Goal: Task Accomplishment & Management: Use online tool/utility

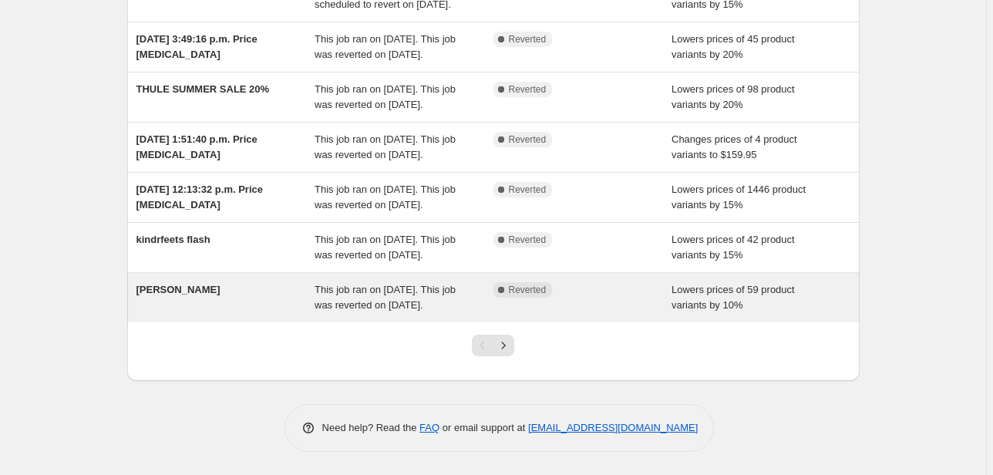
scroll to position [471, 0]
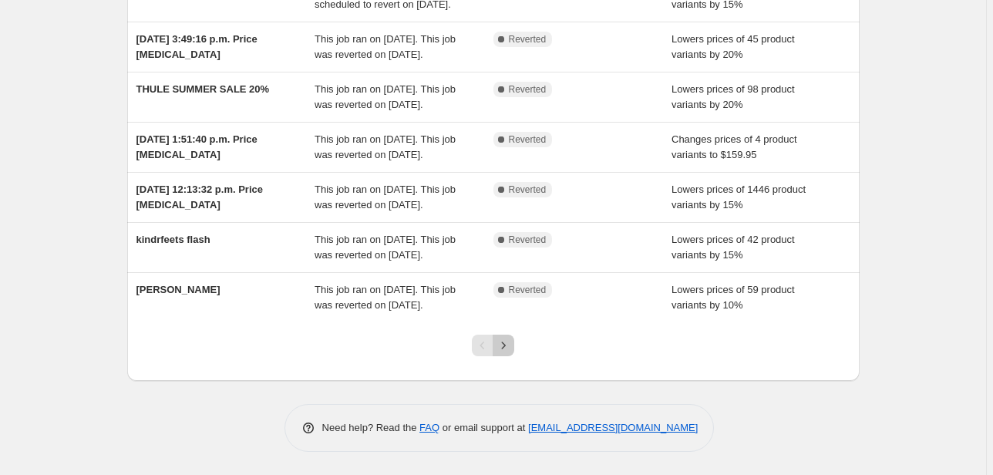
click at [508, 348] on icon "Next" at bounding box center [503, 345] width 15 height 15
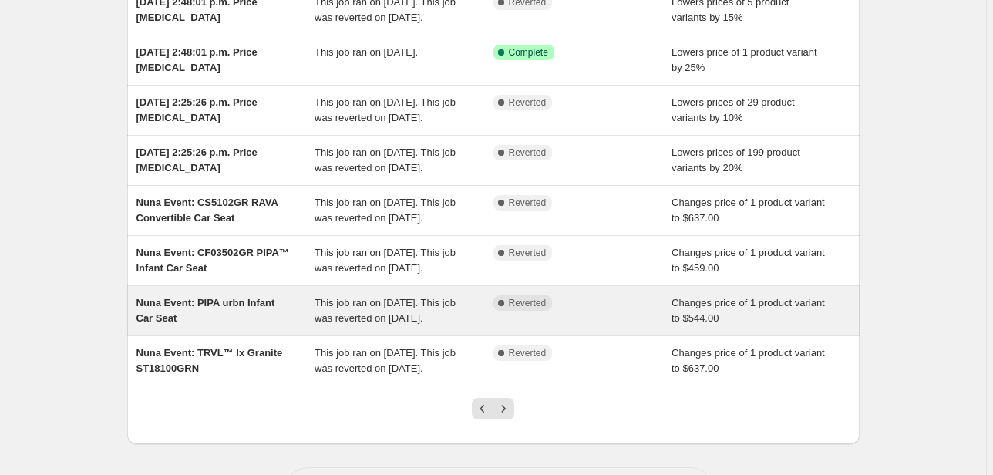
scroll to position [370, 0]
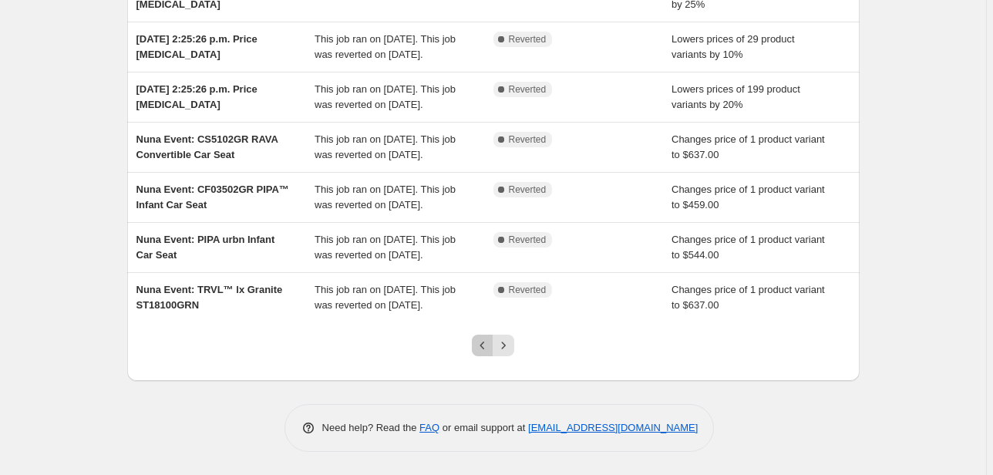
click at [485, 353] on icon "Previous" at bounding box center [482, 345] width 15 height 15
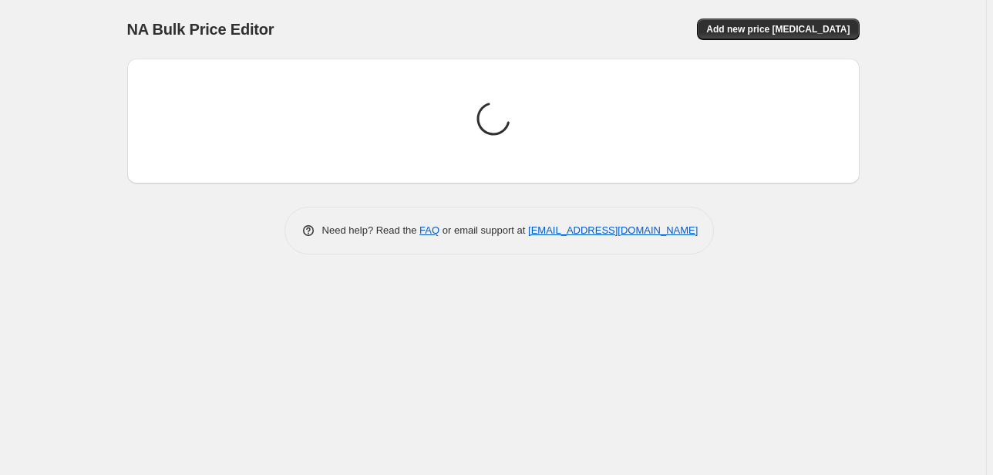
scroll to position [0, 0]
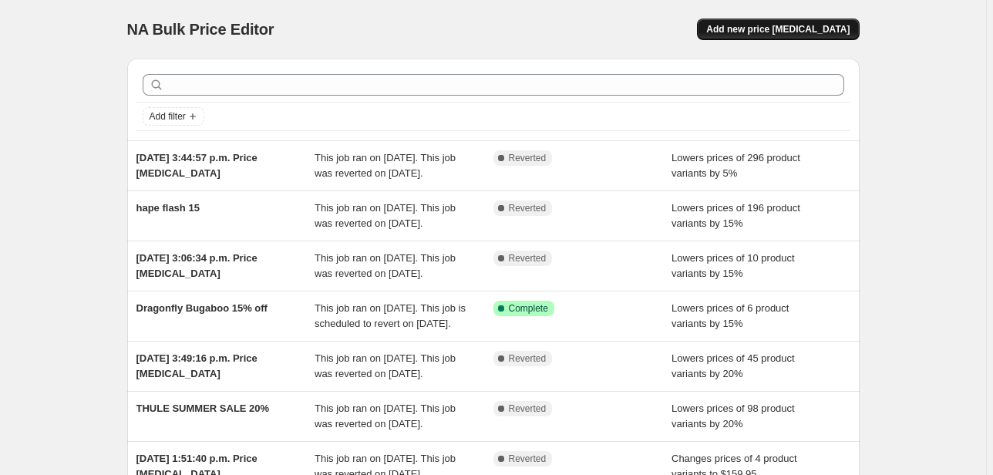
click at [808, 30] on span "Add new price [MEDICAL_DATA]" at bounding box center [777, 29] width 143 height 12
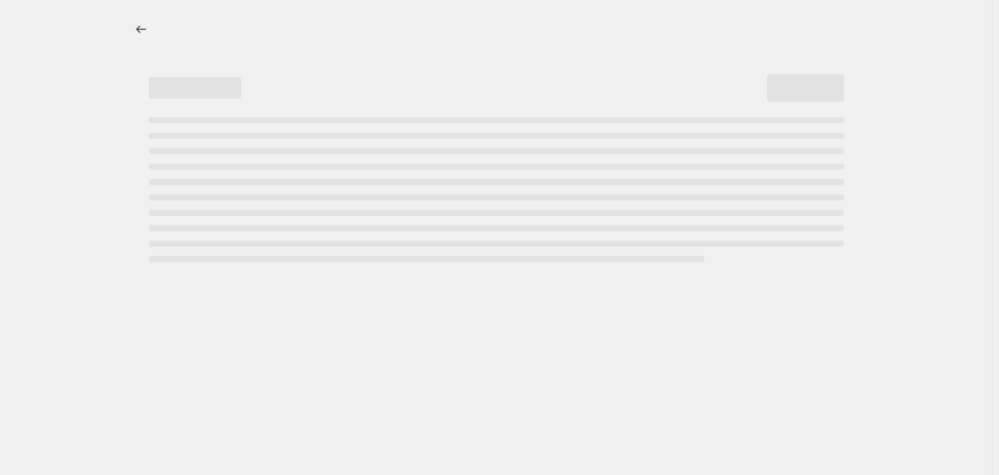
select select "percentage"
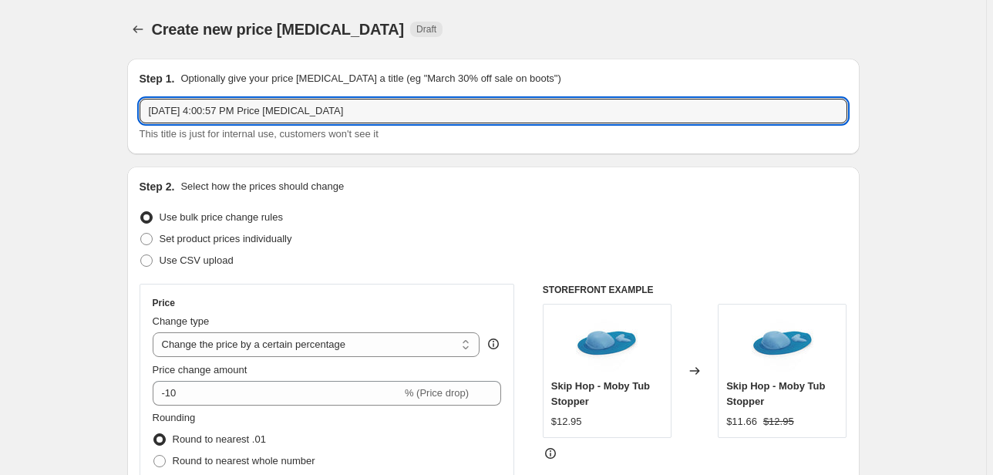
drag, startPoint x: 352, startPoint y: 116, endPoint x: 103, endPoint y: 117, distance: 249.0
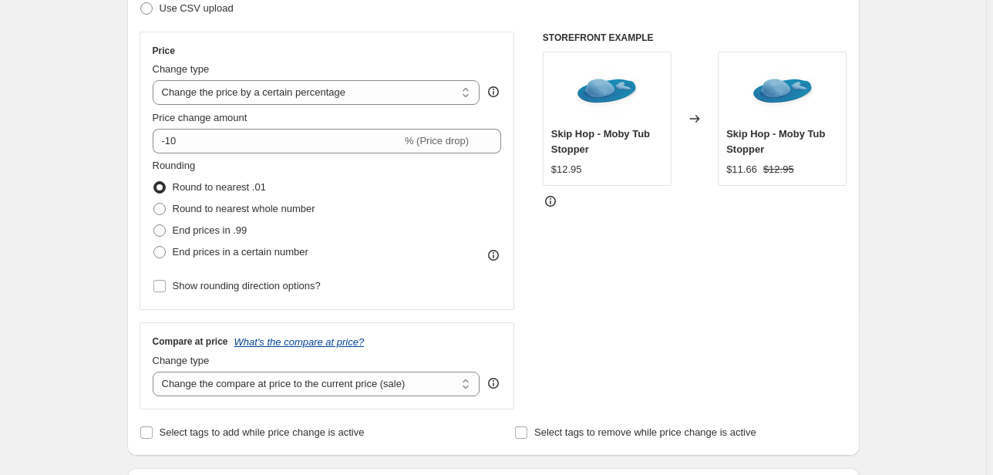
scroll to position [308, 0]
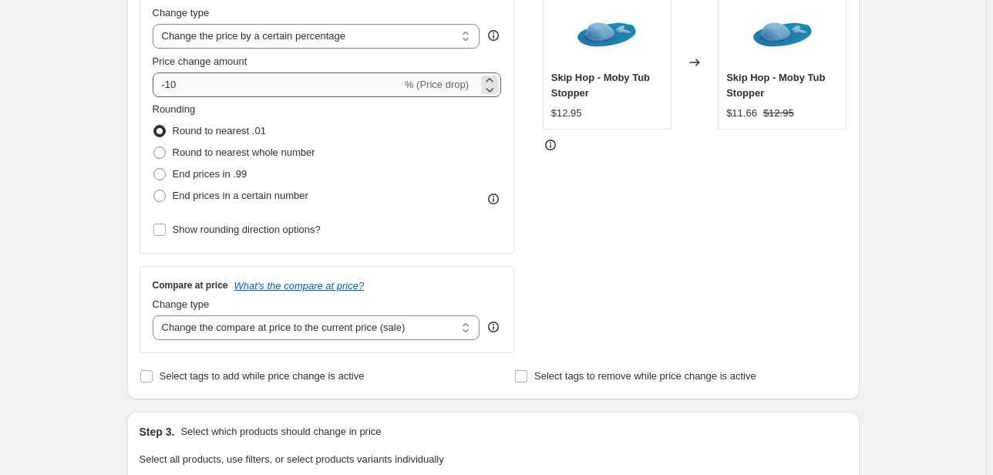
type input "VEER Fall Haul 15% off"
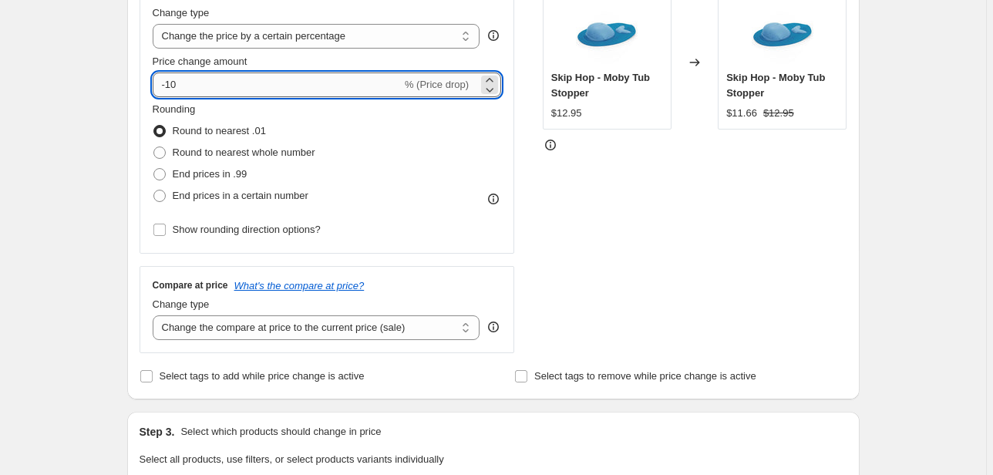
click at [202, 92] on input "-10" at bounding box center [277, 84] width 249 height 25
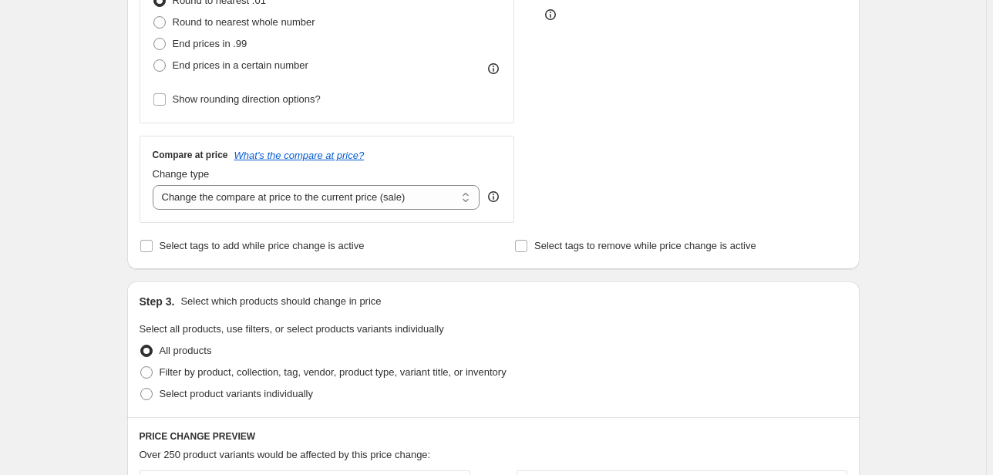
scroll to position [493, 0]
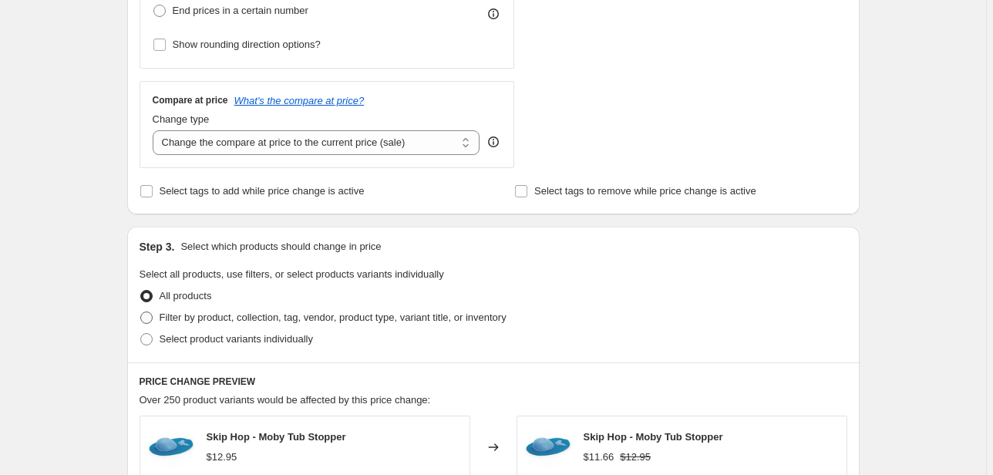
type input "-15"
click at [181, 316] on span "Filter by product, collection, tag, vendor, product type, variant title, or inv…" at bounding box center [333, 317] width 347 height 12
click at [141, 312] on input "Filter by product, collection, tag, vendor, product type, variant title, or inv…" at bounding box center [140, 311] width 1 height 1
radio input "true"
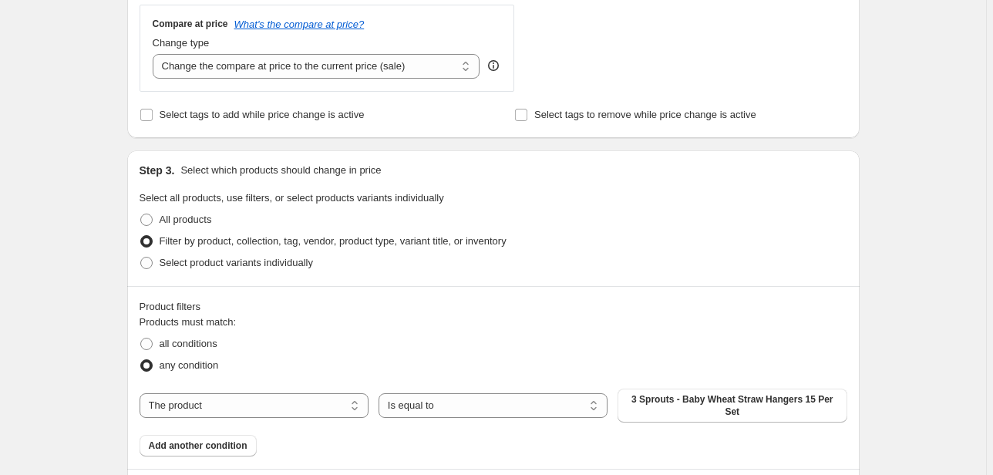
scroll to position [678, 0]
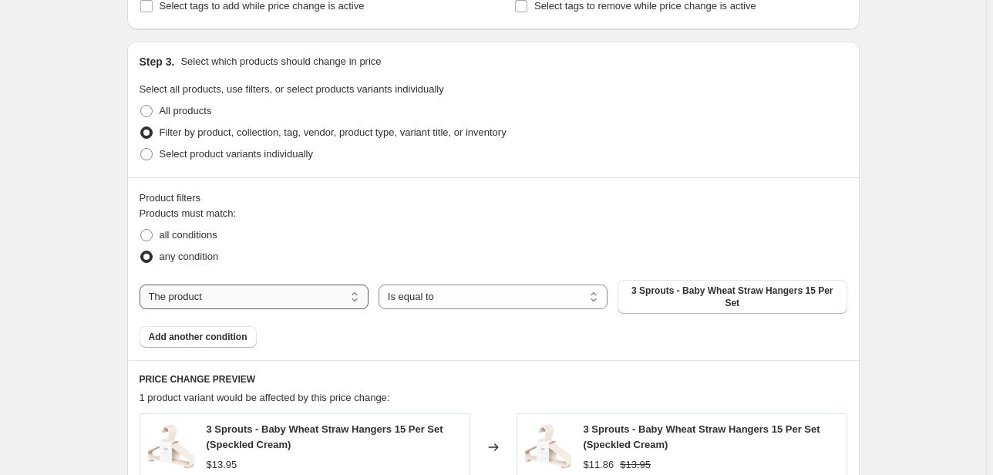
click at [282, 290] on select "The product The product's collection The product's tag The product's vendor The…" at bounding box center [254, 296] width 229 height 25
select select "vendor"
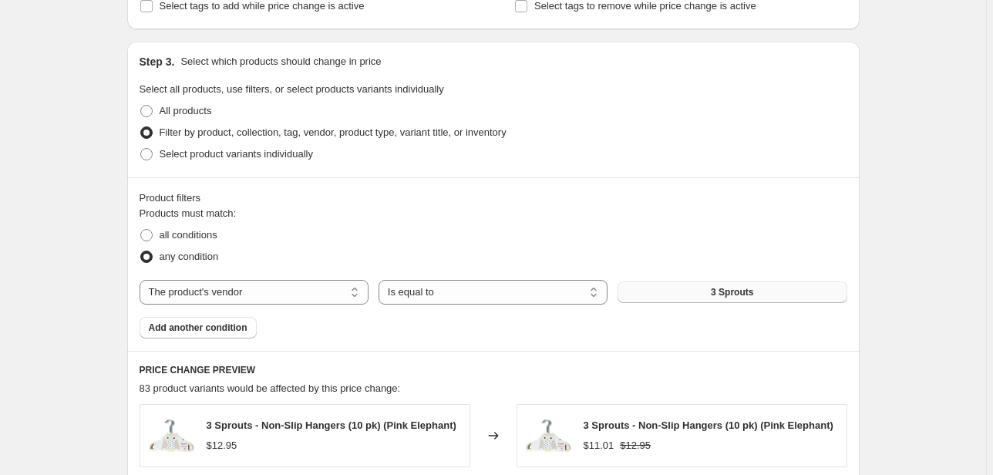
click at [725, 295] on span "3 Sprouts" at bounding box center [732, 292] width 42 height 12
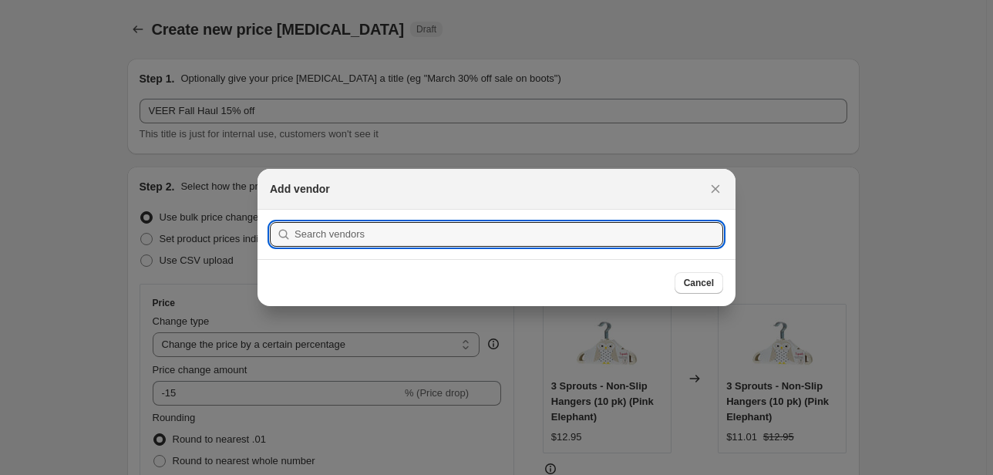
scroll to position [0, 0]
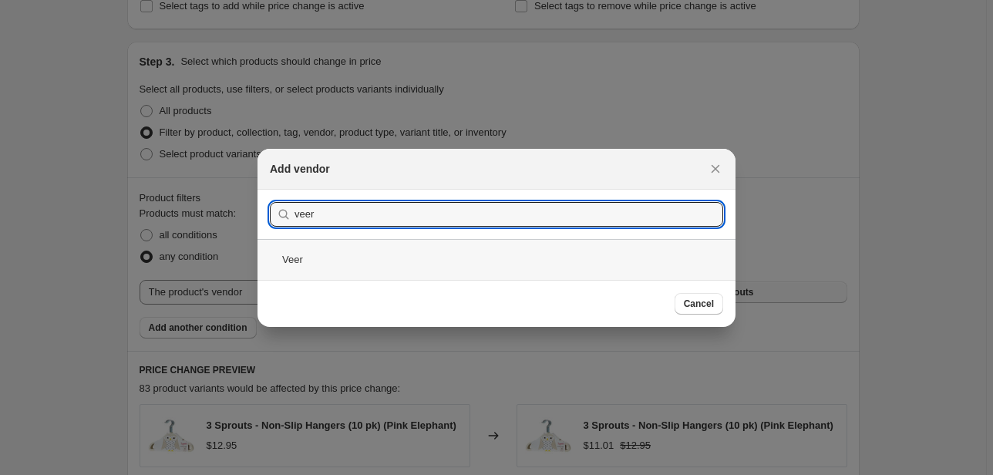
type input "veer"
click at [308, 251] on div "Veer" at bounding box center [496, 259] width 478 height 41
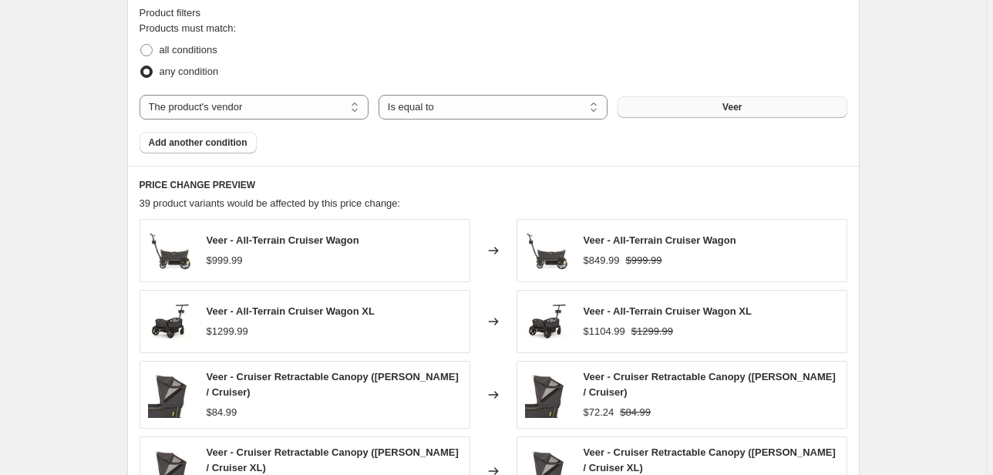
scroll to position [1233, 0]
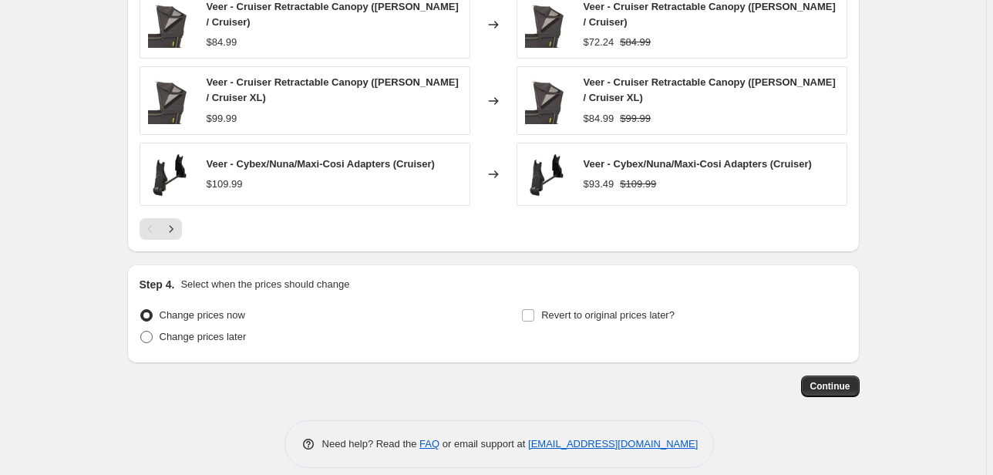
click at [210, 332] on span "Change prices later" at bounding box center [203, 337] width 87 height 12
click at [141, 331] on input "Change prices later" at bounding box center [140, 331] width 1 height 1
radio input "true"
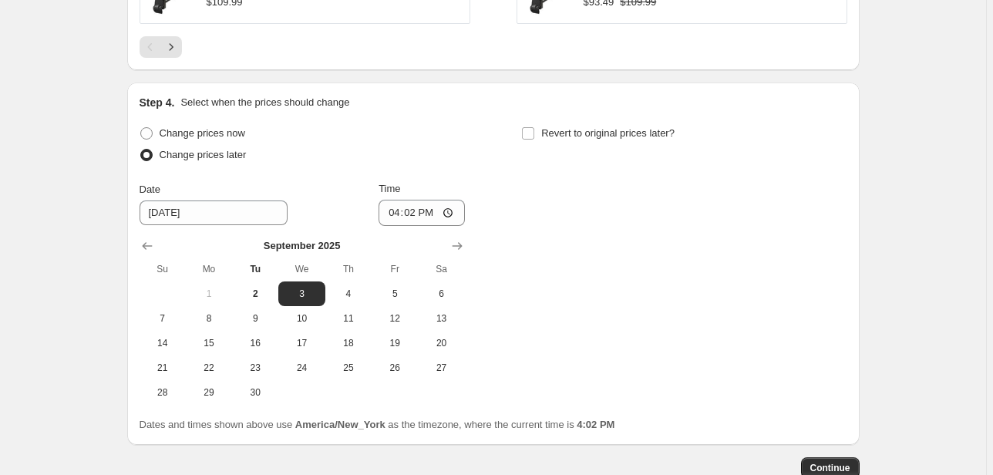
scroll to position [1418, 0]
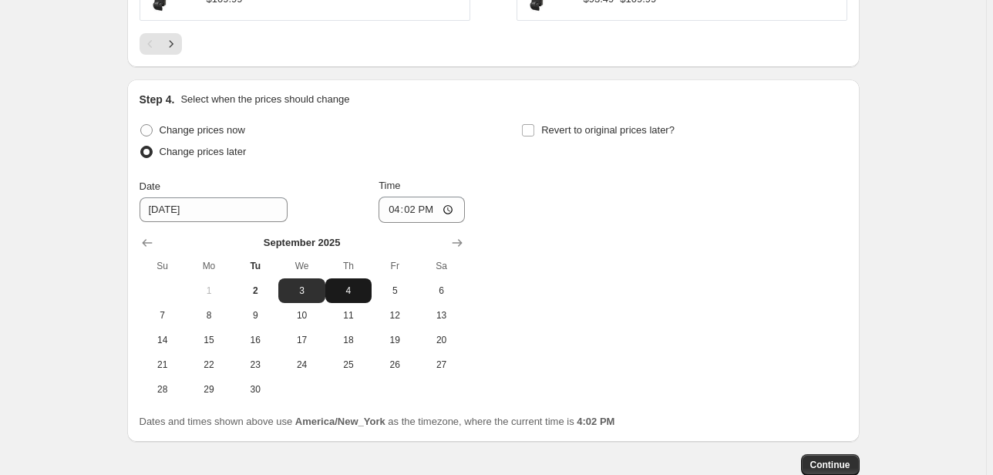
click at [355, 284] on span "4" at bounding box center [348, 290] width 34 height 12
type input "[DATE]"
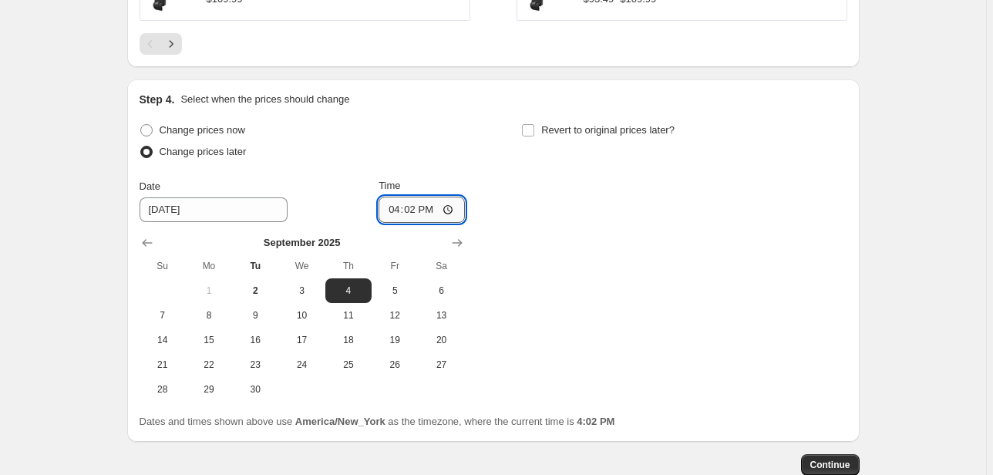
click at [395, 204] on input "16:02" at bounding box center [421, 210] width 86 height 26
type input "00:00"
click at [598, 128] on span "Revert to original prices later?" at bounding box center [607, 130] width 133 height 12
click at [534, 128] on input "Revert to original prices later?" at bounding box center [528, 130] width 12 height 12
checkbox input "true"
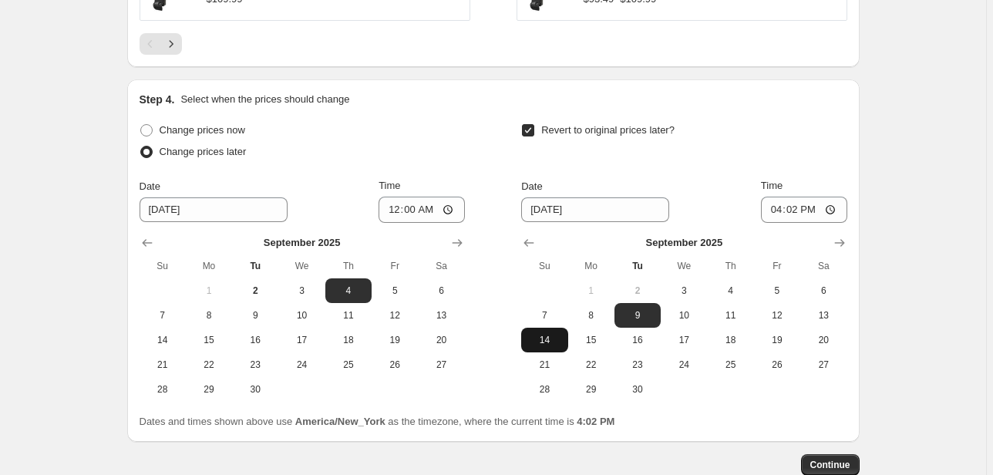
click at [550, 335] on span "14" at bounding box center [544, 340] width 34 height 12
type input "[DATE]"
click at [782, 208] on input "16:02" at bounding box center [804, 210] width 86 height 26
type input "23:59"
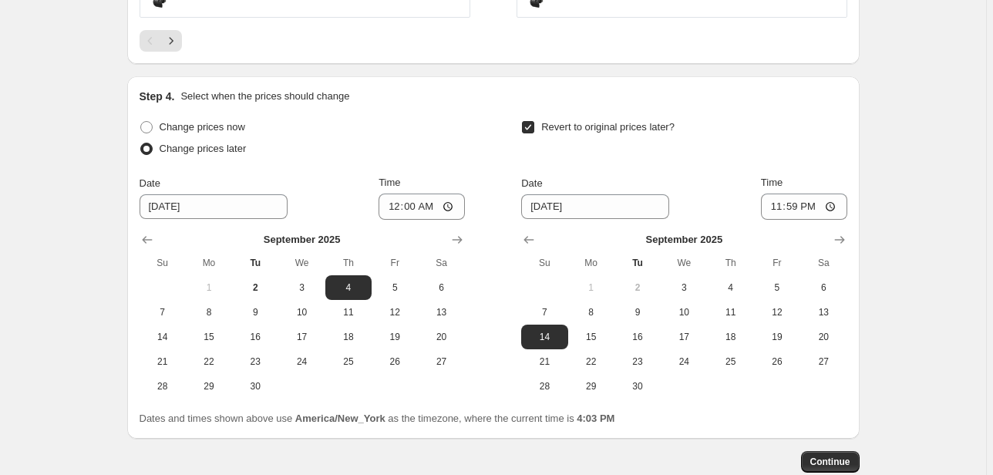
scroll to position [1511, 0]
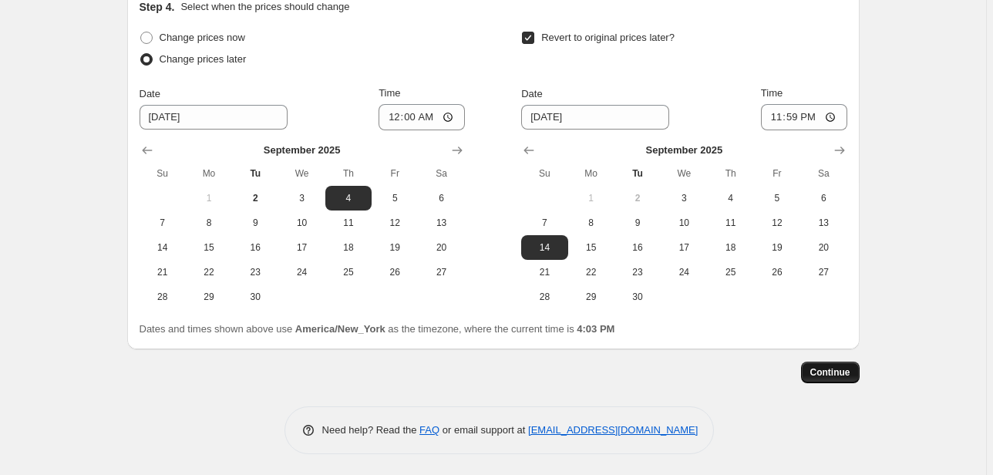
click at [836, 366] on span "Continue" at bounding box center [830, 372] width 40 height 12
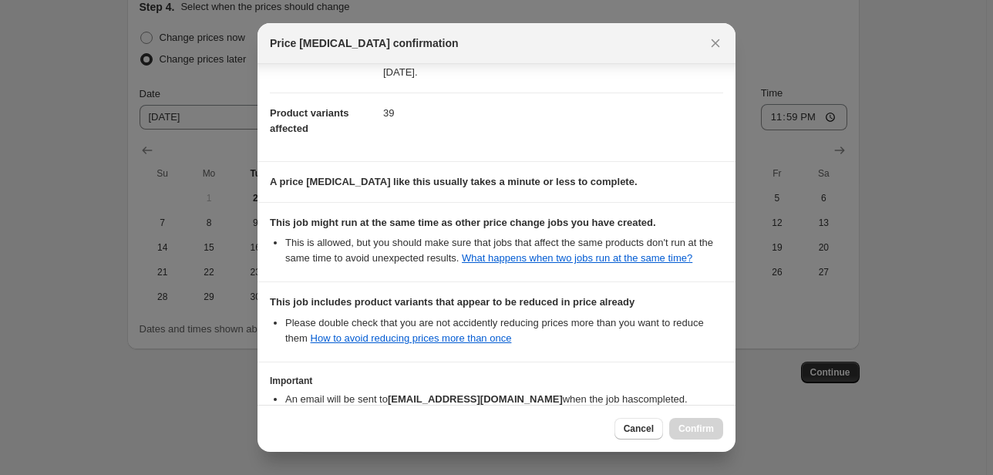
scroll to position [264, 0]
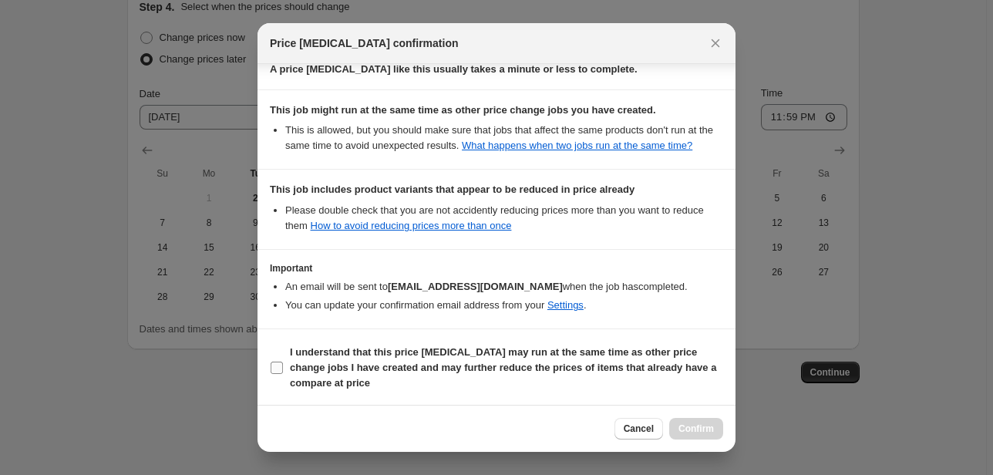
click at [314, 370] on b "I understand that this price [MEDICAL_DATA] may run at the same time as other p…" at bounding box center [503, 367] width 426 height 42
click at [283, 370] on input "I understand that this price [MEDICAL_DATA] may run at the same time as other p…" at bounding box center [277, 368] width 12 height 12
checkbox input "true"
click at [691, 429] on span "Confirm" at bounding box center [695, 428] width 35 height 12
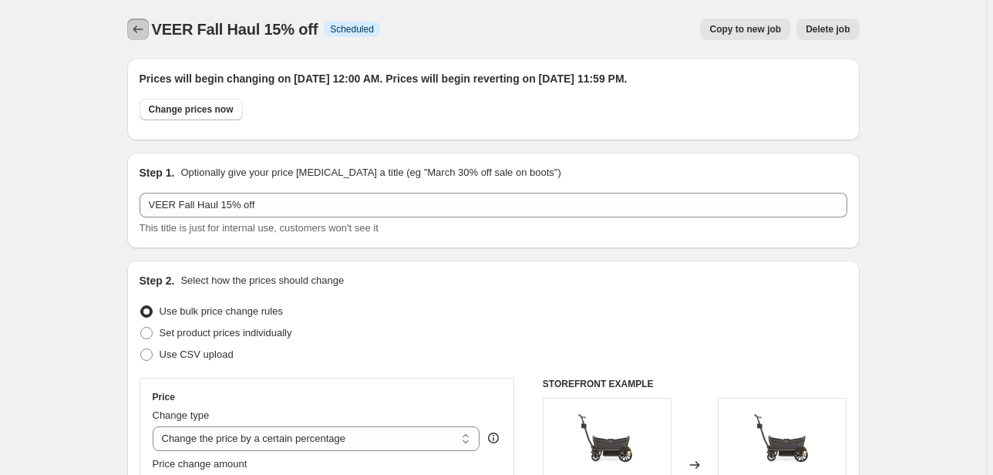
click at [136, 32] on icon "Price change jobs" at bounding box center [137, 29] width 15 height 15
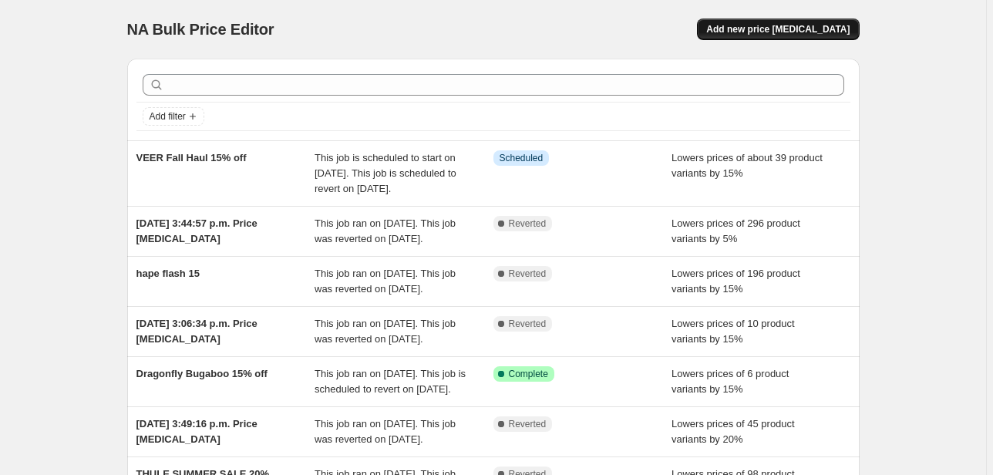
click at [799, 28] on span "Add new price [MEDICAL_DATA]" at bounding box center [777, 29] width 143 height 12
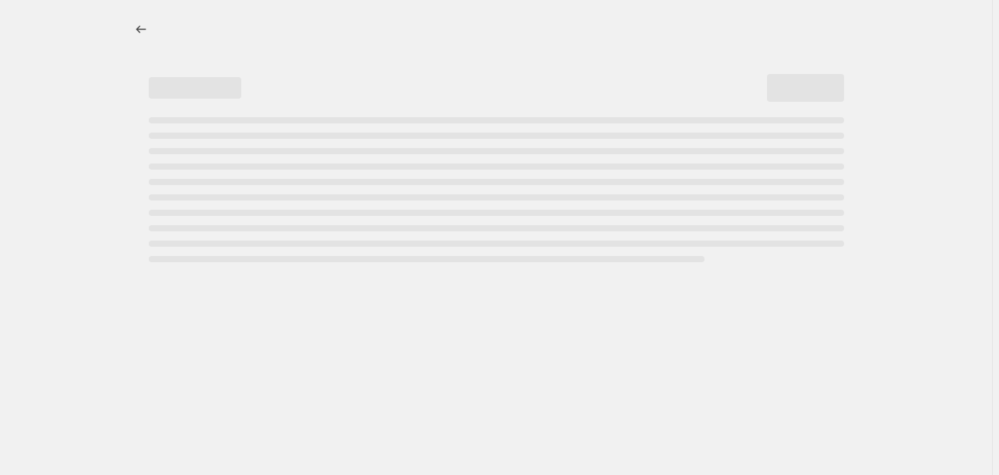
select select "percentage"
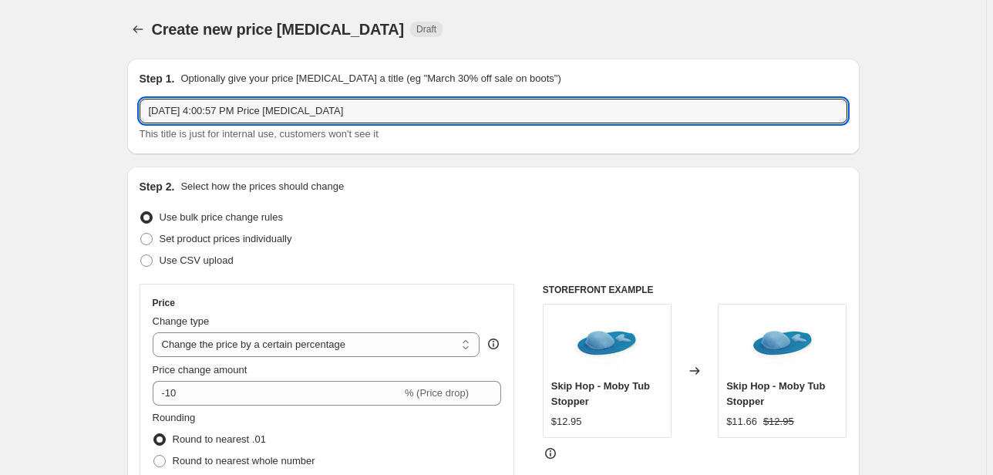
drag, startPoint x: 361, startPoint y: 107, endPoint x: 40, endPoint y: 114, distance: 320.7
type input "NUNA Rava Sale"
click at [354, 338] on select "Change the price to a certain amount Change the price by a certain amount Chang…" at bounding box center [317, 344] width 328 height 25
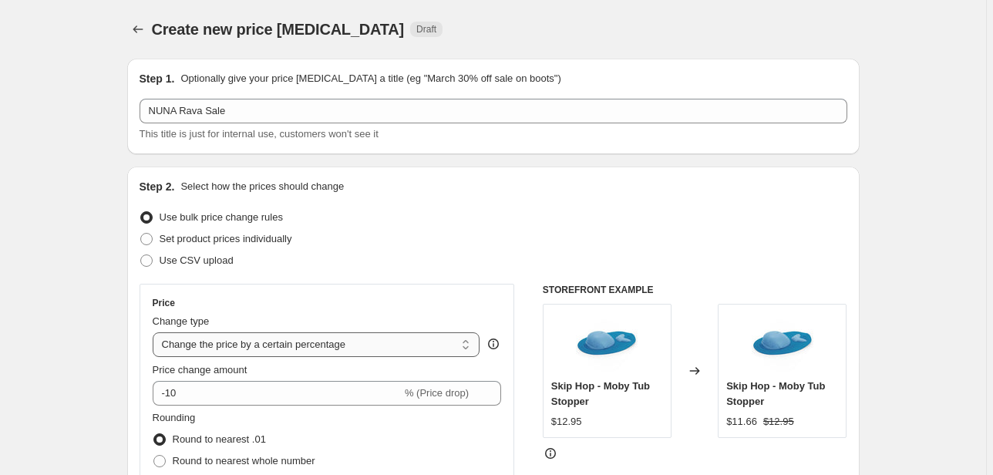
select select "to"
click at [155, 332] on select "Change the price to a certain amount Change the price by a certain amount Chang…" at bounding box center [317, 344] width 328 height 25
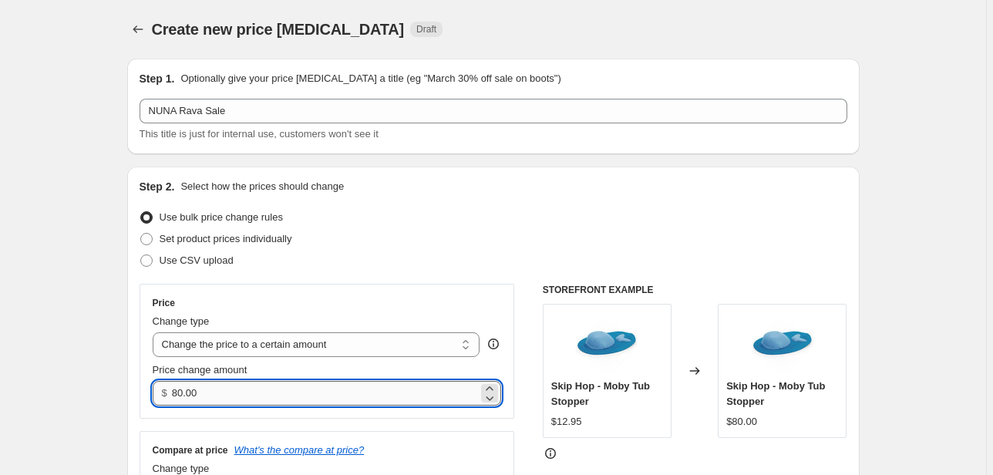
click at [199, 396] on input "80.00" at bounding box center [325, 393] width 306 height 25
click at [136, 395] on div "Step 2. Select how the prices should change Use bulk price change rules Set pro…" at bounding box center [493, 364] width 732 height 397
type input "657.00"
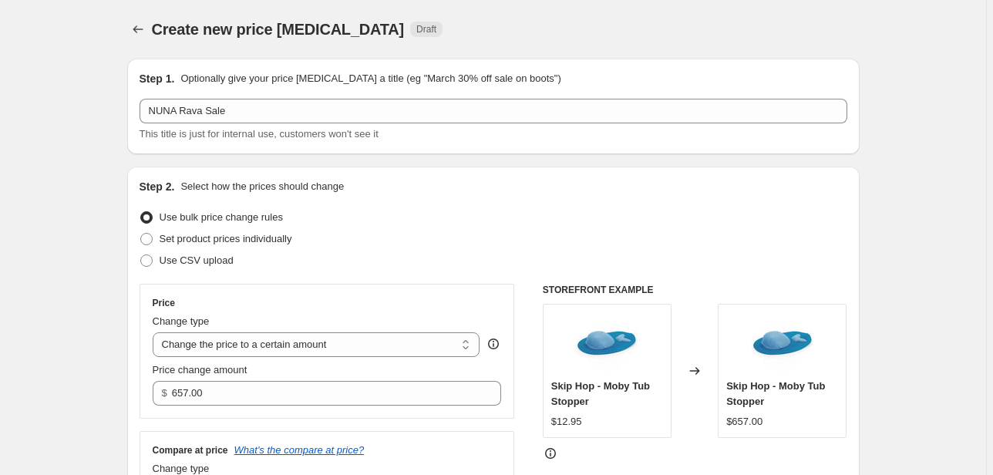
click at [129, 329] on div "Step 2. Select how the prices should change Use bulk price change rules Set pro…" at bounding box center [493, 364] width 732 height 397
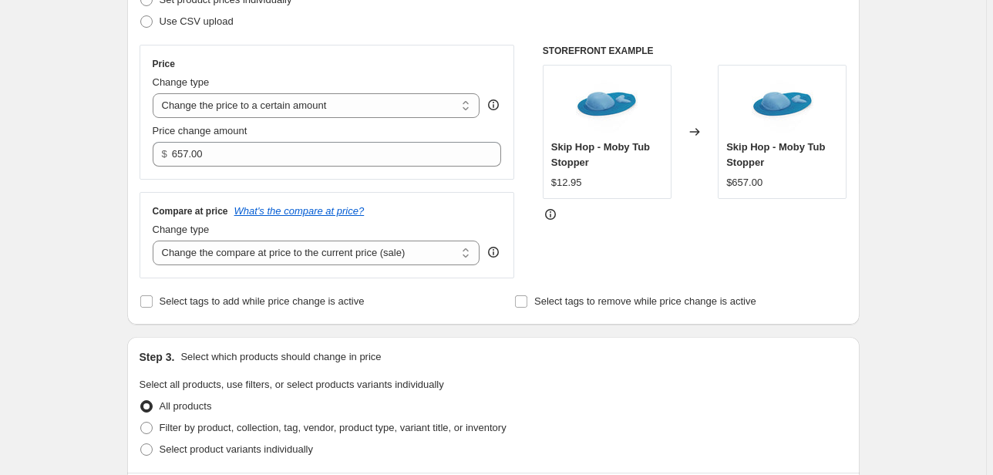
scroll to position [247, 0]
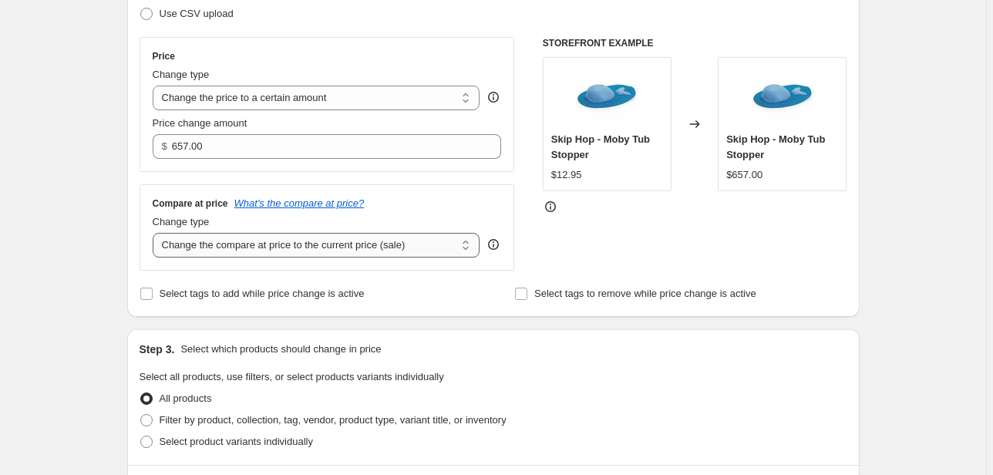
click at [271, 240] on select "Change the compare at price to the current price (sale) Change the compare at p…" at bounding box center [317, 245] width 328 height 25
select select "remove"
click at [155, 234] on select "Change the compare at price to the current price (sale) Change the compare at p…" at bounding box center [317, 245] width 328 height 25
click at [127, 255] on div "Step 1. Optionally give your price [MEDICAL_DATA] a title (eg "March 30% off sa…" at bounding box center [487, 431] width 745 height 1262
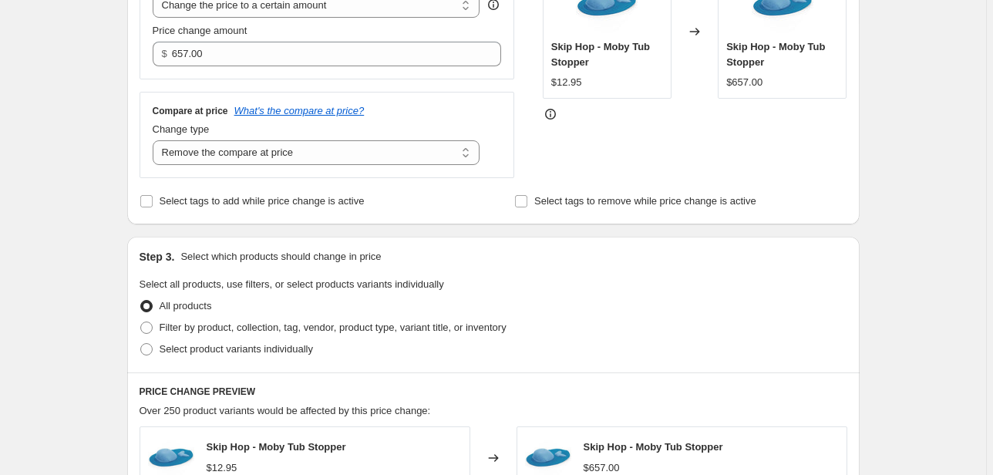
scroll to position [432, 0]
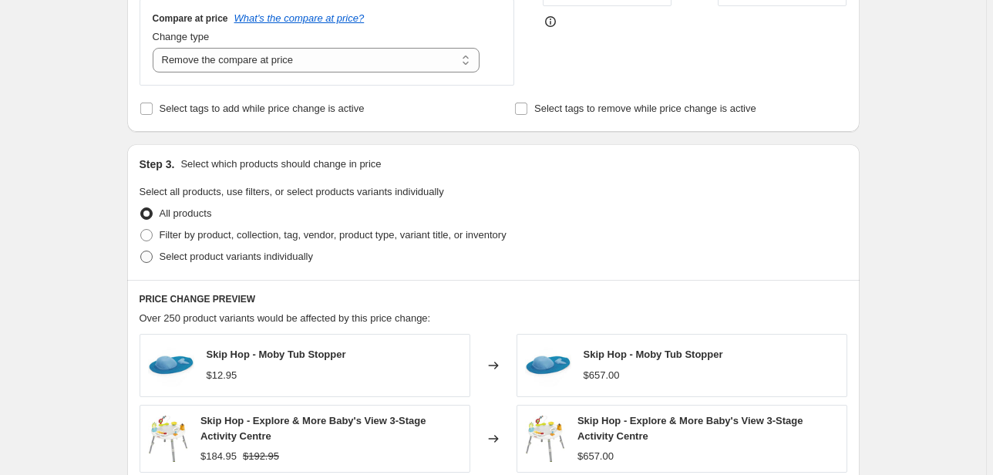
click at [200, 257] on span "Select product variants individually" at bounding box center [236, 257] width 153 height 12
click at [141, 251] on input "Select product variants individually" at bounding box center [140, 251] width 1 height 1
radio input "true"
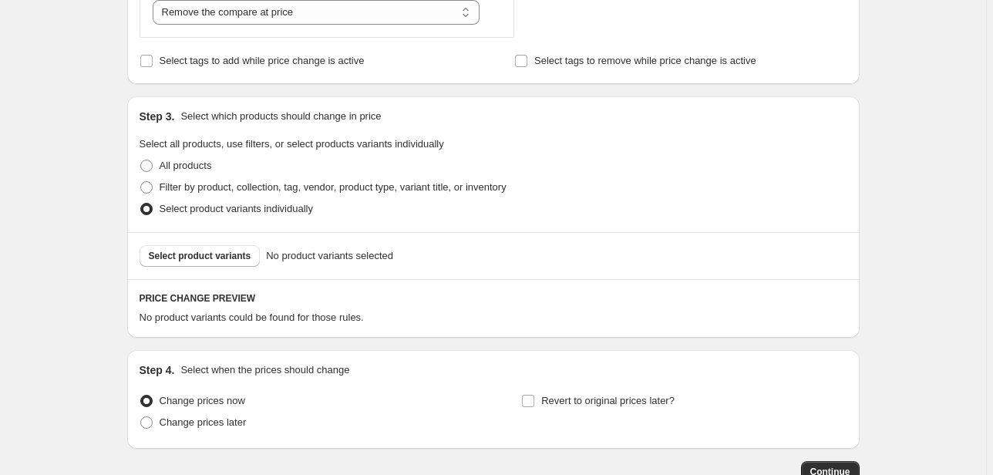
scroll to position [580, 0]
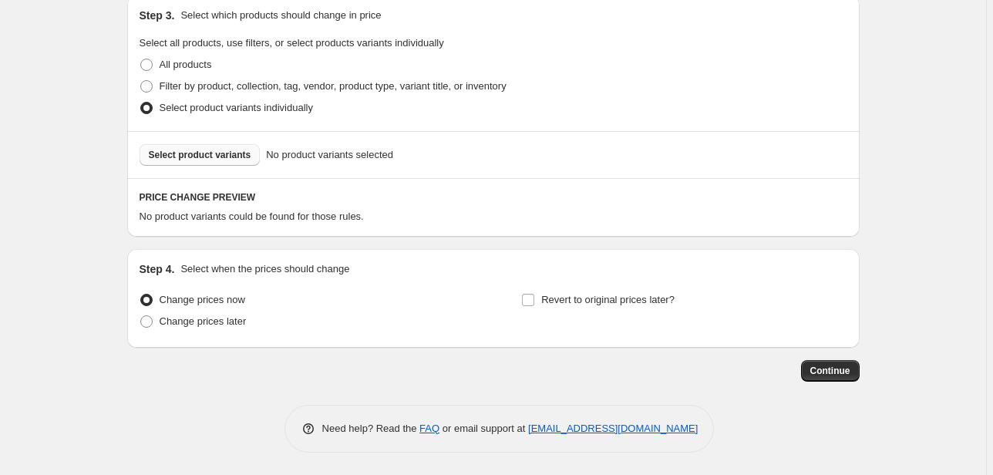
click at [211, 154] on span "Select product variants" at bounding box center [200, 155] width 103 height 12
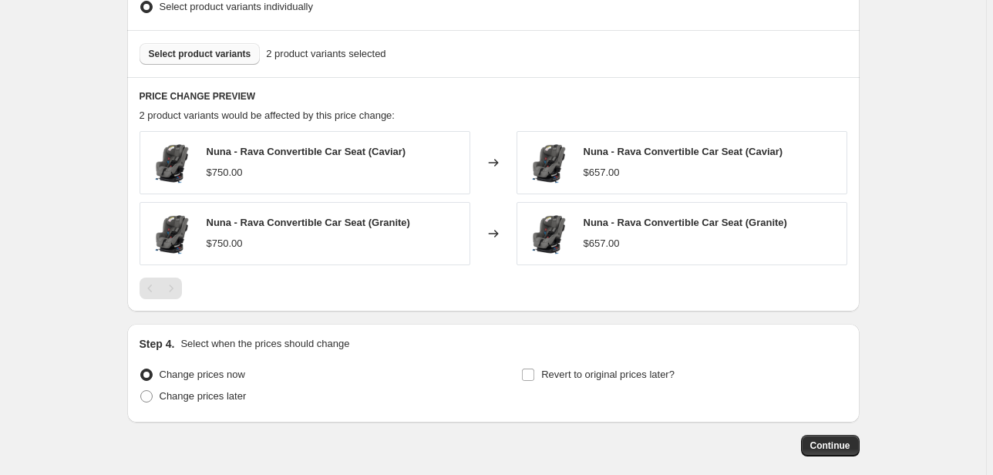
scroll to position [755, 0]
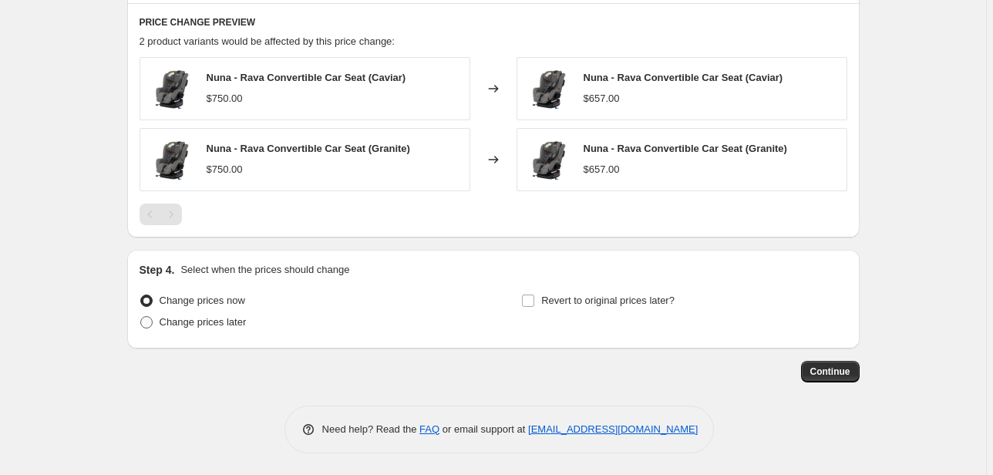
click at [206, 321] on span "Change prices later" at bounding box center [203, 322] width 87 height 12
click at [141, 317] on input "Change prices later" at bounding box center [140, 316] width 1 height 1
radio input "true"
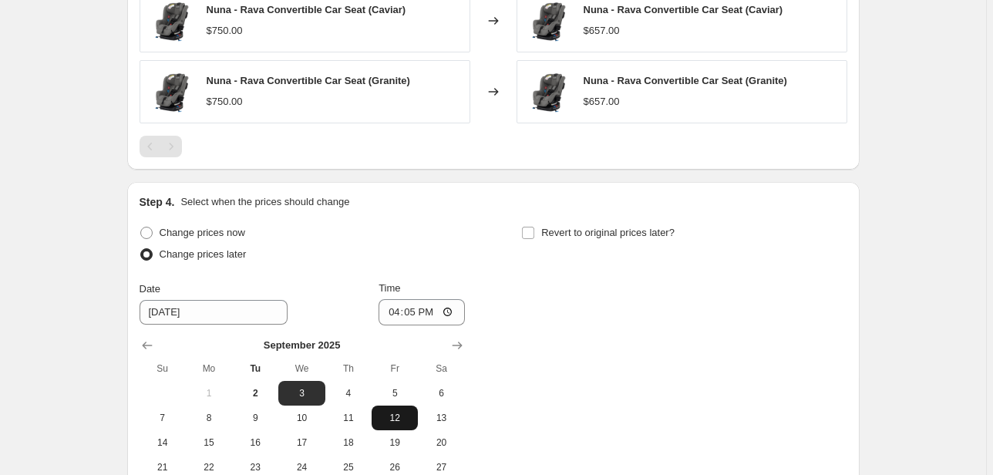
scroll to position [940, 0]
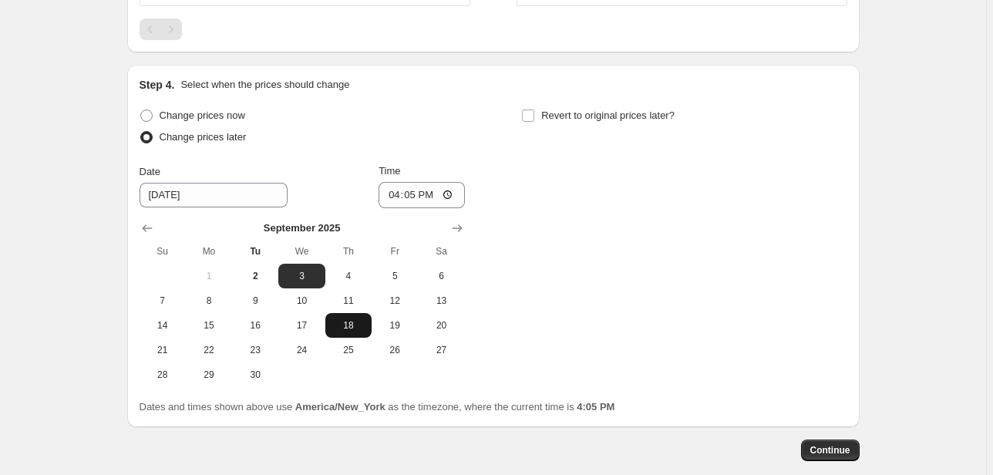
click at [355, 331] on button "18" at bounding box center [348, 325] width 46 height 25
type input "[DATE]"
click at [395, 190] on input "16:05" at bounding box center [421, 195] width 86 height 26
type input "00:00"
click at [557, 119] on span "Revert to original prices later?" at bounding box center [607, 115] width 133 height 12
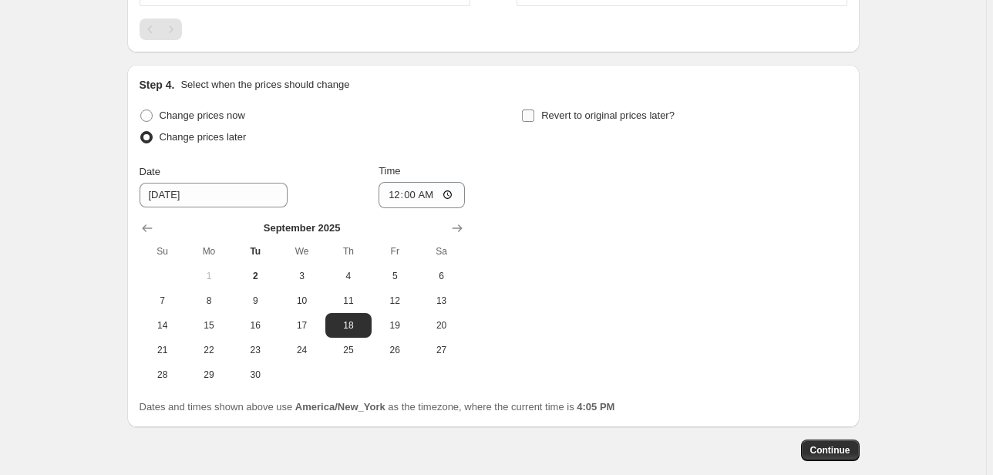
click at [534, 119] on input "Revert to original prices later?" at bounding box center [528, 115] width 12 height 12
checkbox input "true"
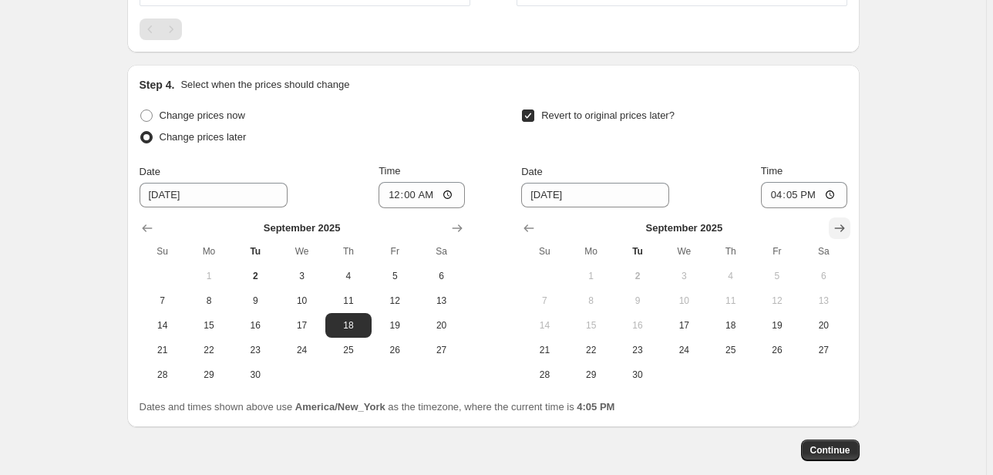
click at [841, 225] on icon "Show next month, October 2025" at bounding box center [839, 227] width 15 height 15
click at [745, 281] on button "2" at bounding box center [730, 276] width 46 height 25
type input "[DATE]"
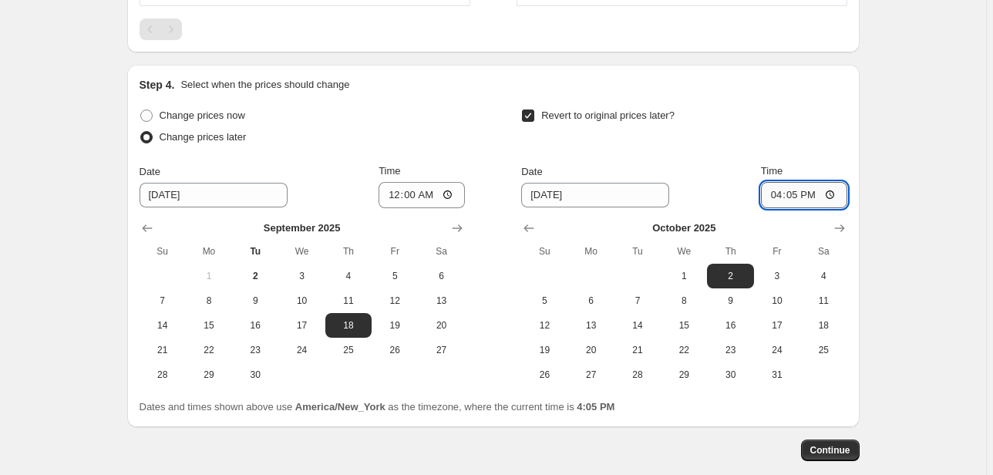
click at [775, 202] on input "16:05" at bounding box center [804, 195] width 86 height 26
type input "23:59"
click at [847, 450] on span "Continue" at bounding box center [830, 450] width 40 height 12
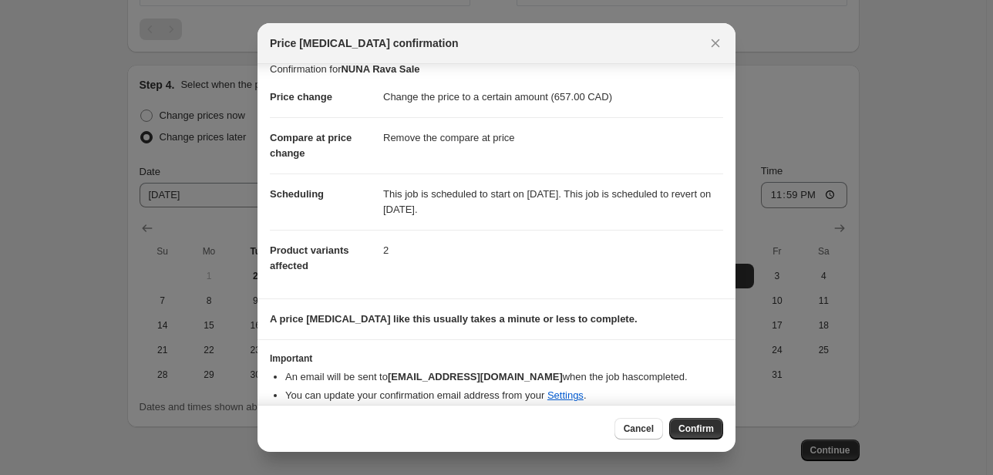
scroll to position [28, 0]
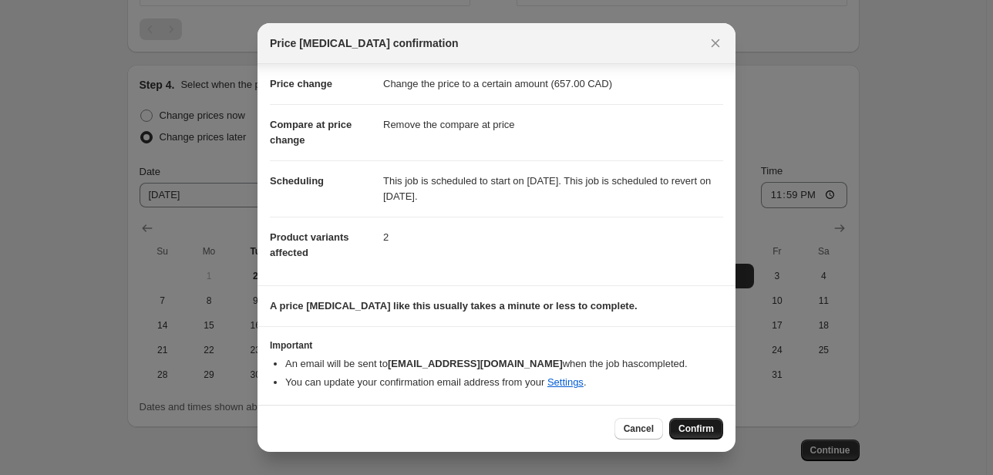
click at [697, 429] on span "Confirm" at bounding box center [695, 428] width 35 height 12
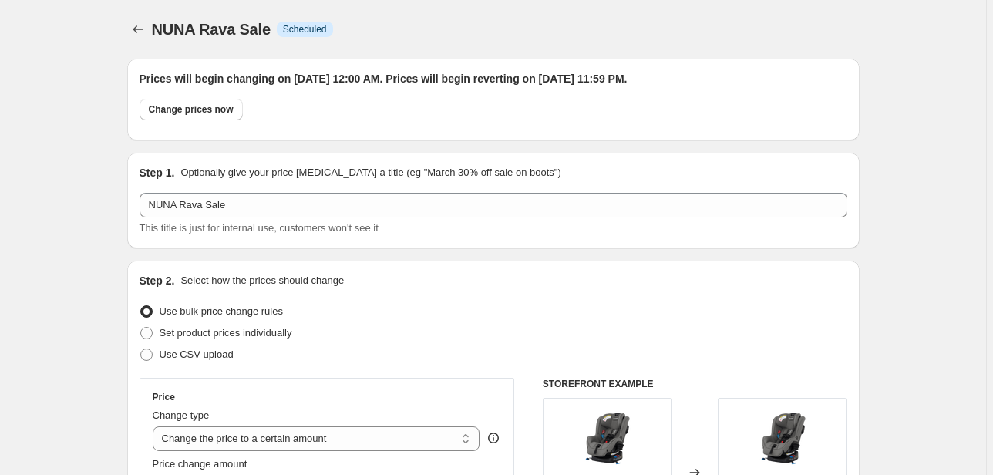
type input "NUNA Rava Sale"
click at [136, 32] on icon "Price change jobs" at bounding box center [137, 29] width 15 height 15
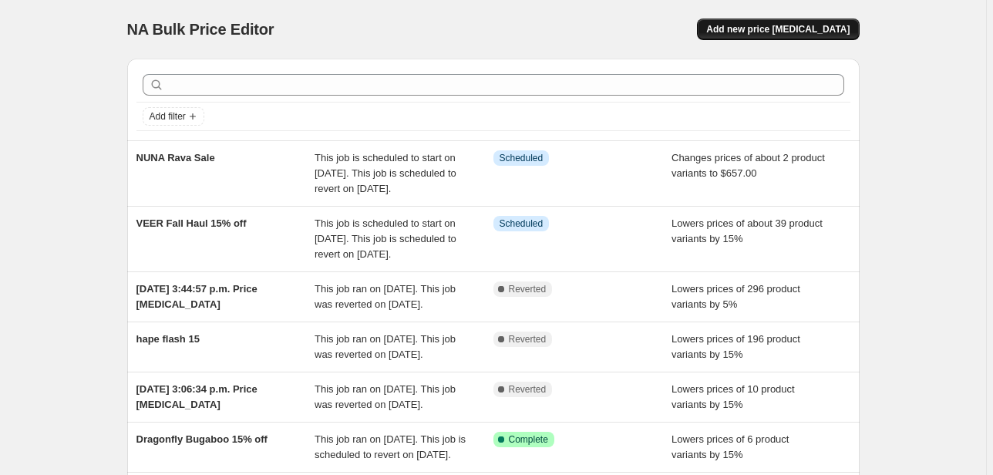
click at [809, 37] on button "Add new price [MEDICAL_DATA]" at bounding box center [778, 29] width 162 height 22
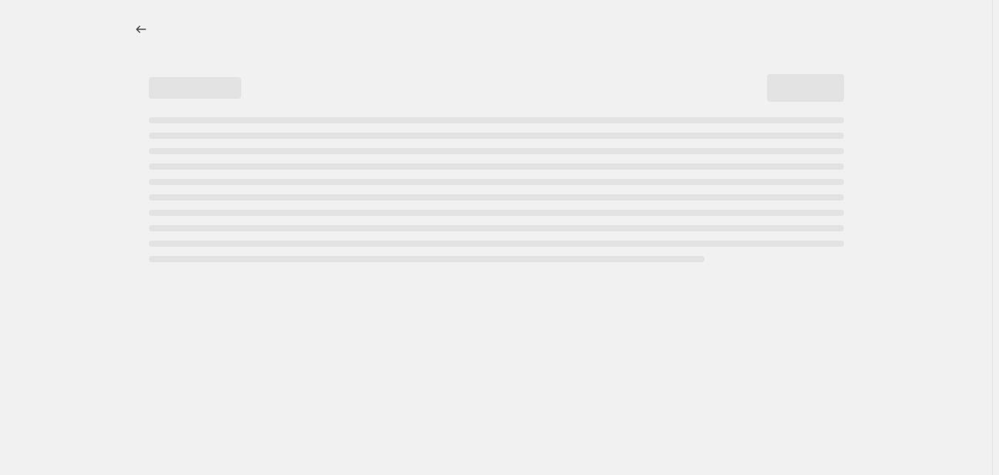
select select "percentage"
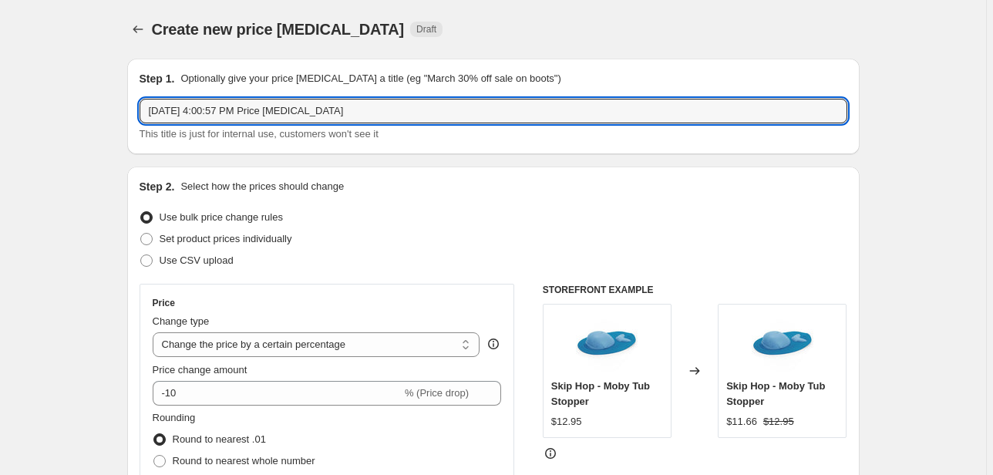
drag, startPoint x: 351, startPoint y: 115, endPoint x: 42, endPoint y: 103, distance: 310.1
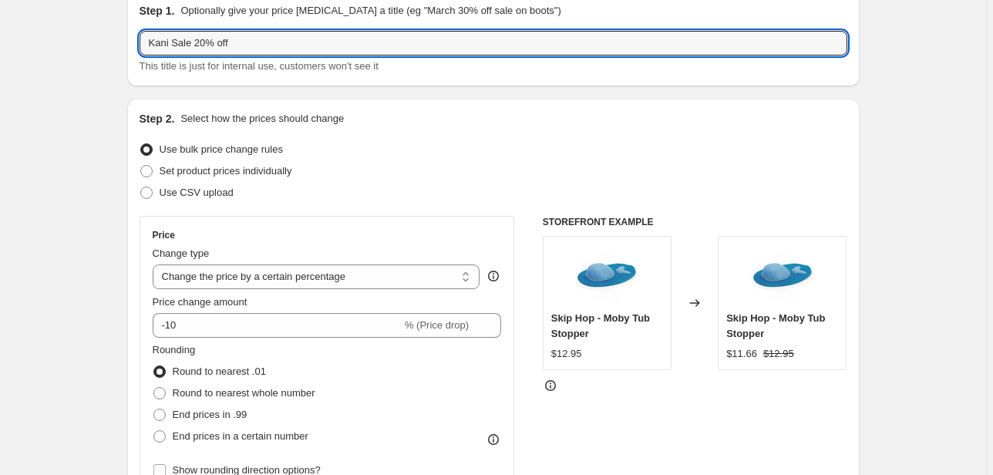
scroll to position [185, 0]
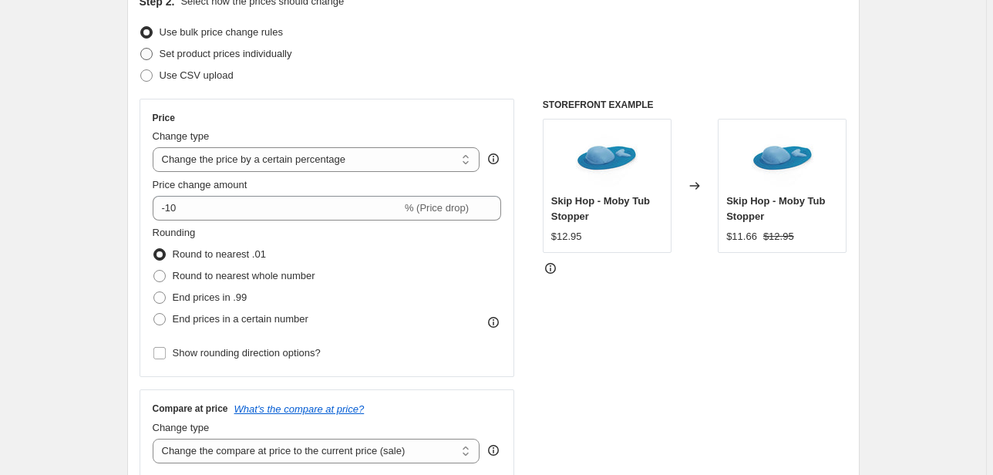
type input "Kani Sale 20% off"
click at [227, 55] on span "Set product prices individually" at bounding box center [226, 54] width 133 height 12
click at [141, 49] on input "Set product prices individually" at bounding box center [140, 48] width 1 height 1
radio input "true"
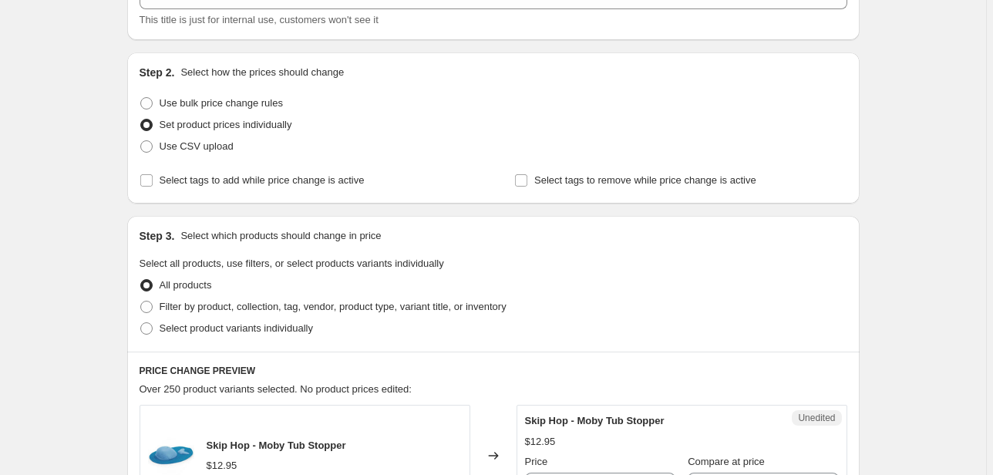
scroll to position [0, 0]
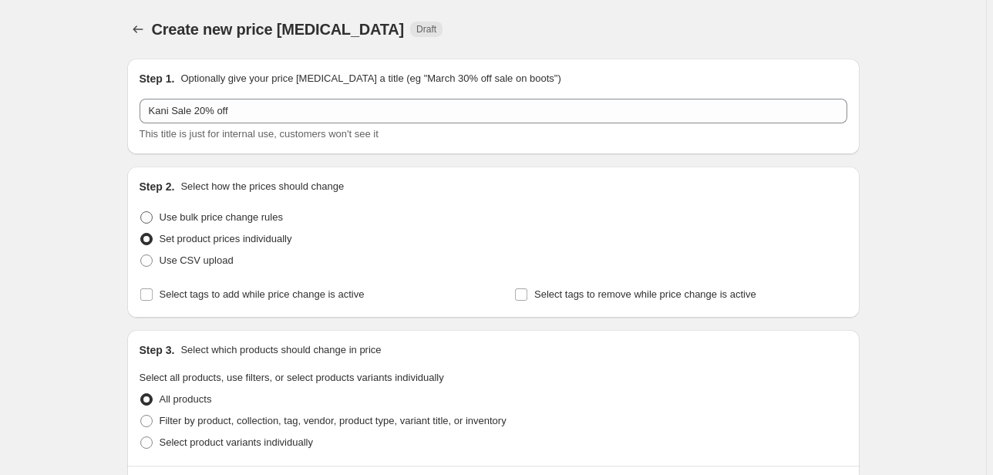
click at [210, 221] on span "Use bulk price change rules" at bounding box center [221, 217] width 123 height 12
click at [141, 212] on input "Use bulk price change rules" at bounding box center [140, 211] width 1 height 1
radio input "true"
select select "percentage"
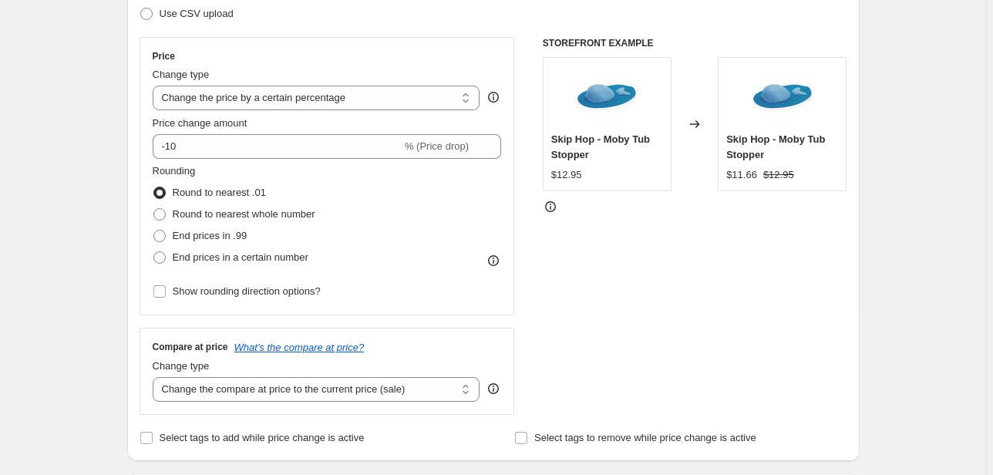
scroll to position [247, 0]
click at [344, 94] on select "Change the price to a certain amount Change the price by a certain amount Chang…" at bounding box center [317, 98] width 328 height 25
drag, startPoint x: 344, startPoint y: 94, endPoint x: 600, endPoint y: 93, distance: 256.7
click at [344, 94] on select "Change the price to a certain amount Change the price by a certain amount Chang…" at bounding box center [317, 98] width 328 height 25
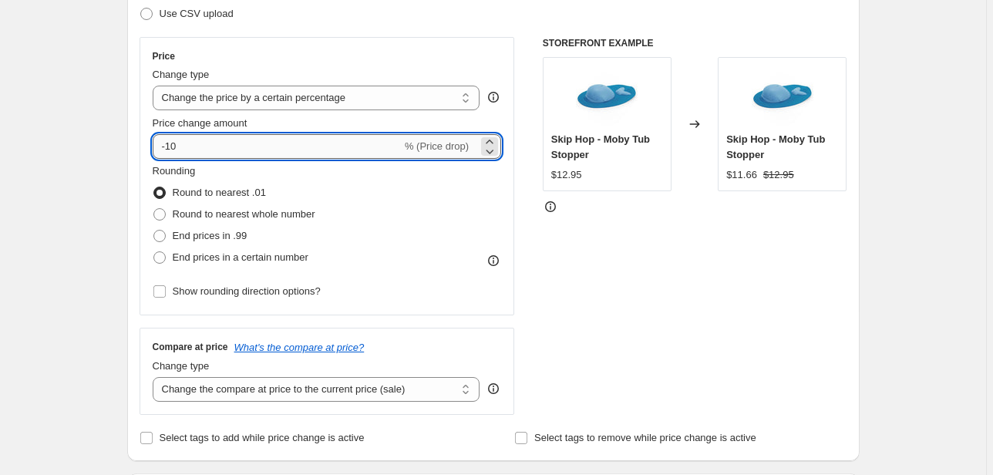
click at [262, 143] on input "-10" at bounding box center [277, 146] width 249 height 25
type input "-1"
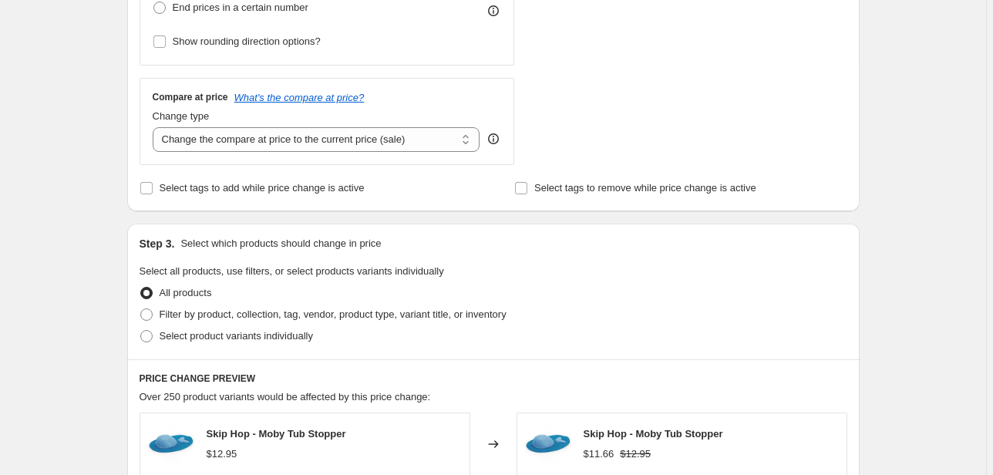
scroll to position [555, 0]
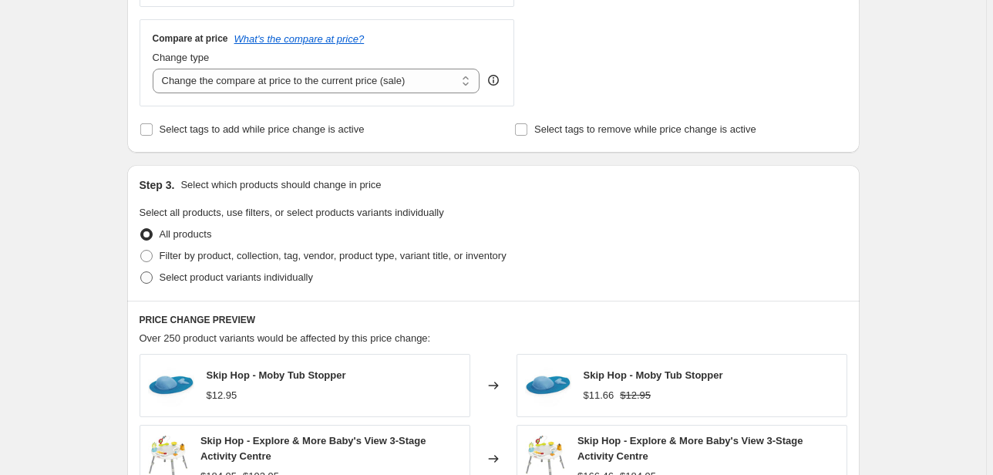
type input "-20"
click at [177, 277] on span "Select product variants individually" at bounding box center [236, 277] width 153 height 12
click at [141, 272] on input "Select product variants individually" at bounding box center [140, 271] width 1 height 1
radio input "true"
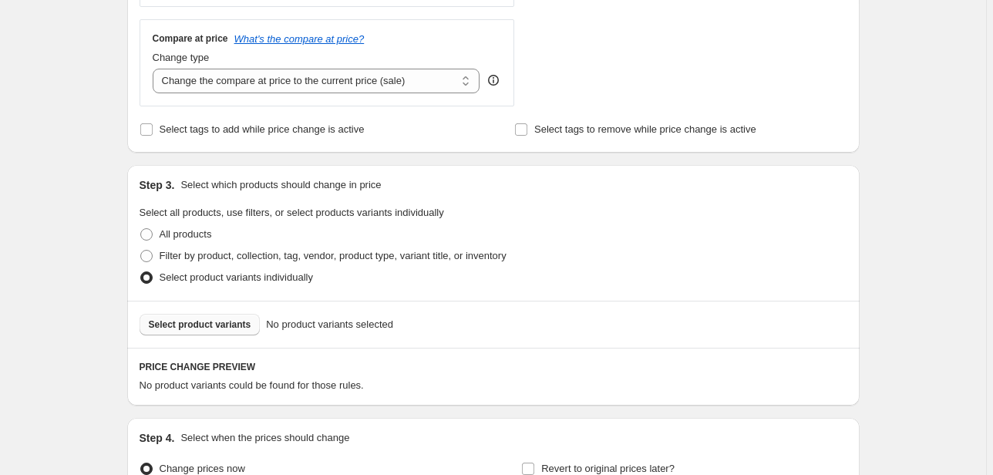
click at [192, 325] on span "Select product variants" at bounding box center [200, 324] width 103 height 12
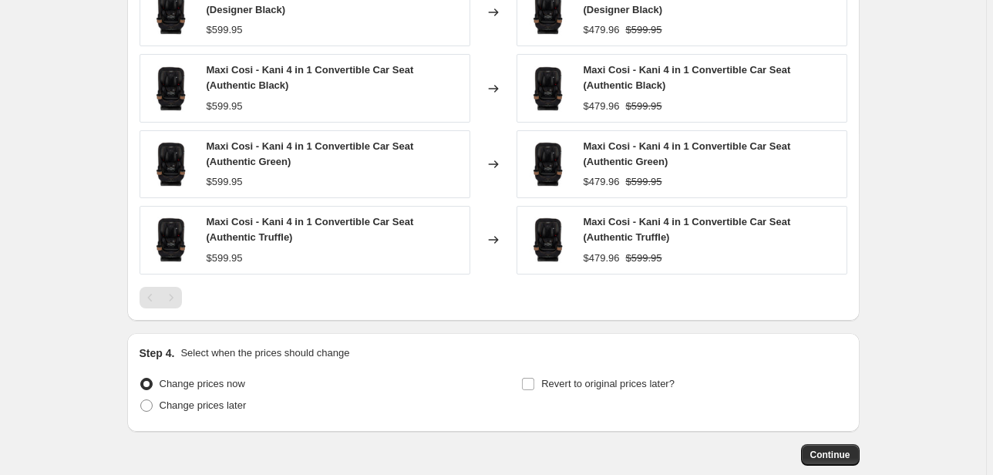
scroll to position [1061, 0]
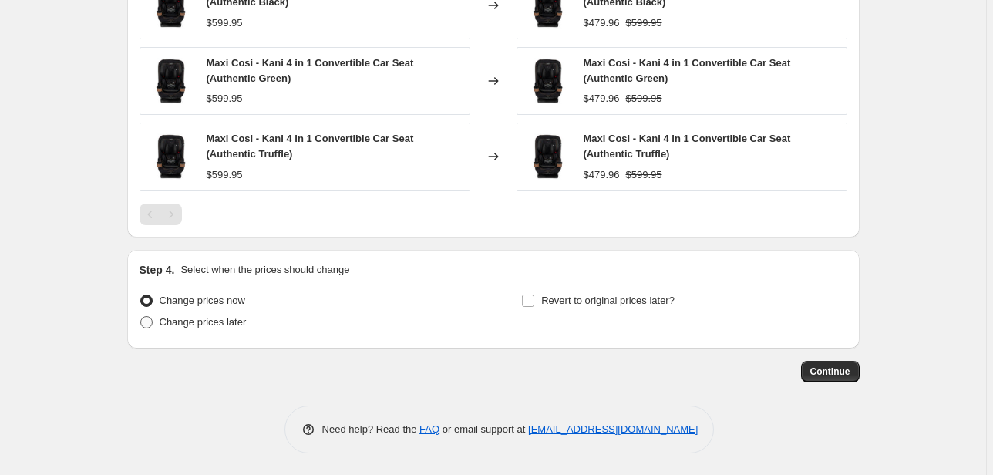
click at [190, 317] on span "Change prices later" at bounding box center [203, 322] width 87 height 12
click at [141, 317] on input "Change prices later" at bounding box center [140, 316] width 1 height 1
radio input "true"
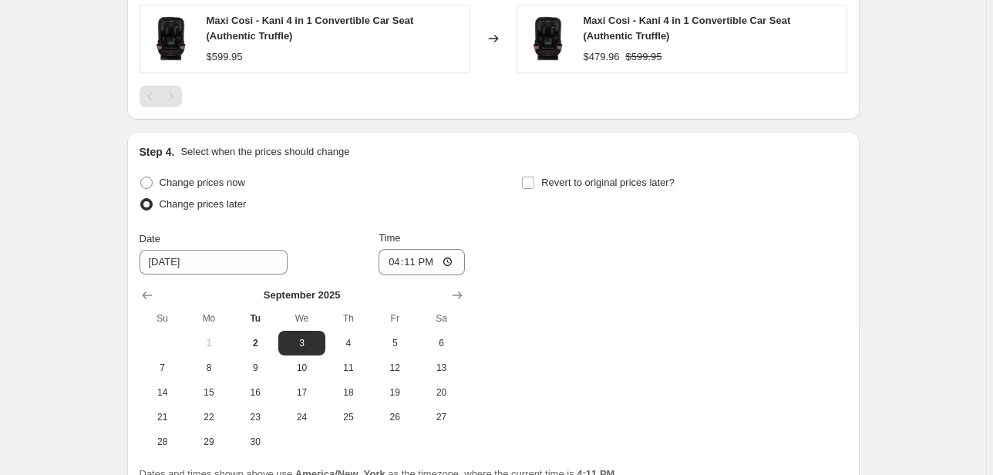
scroll to position [1246, 0]
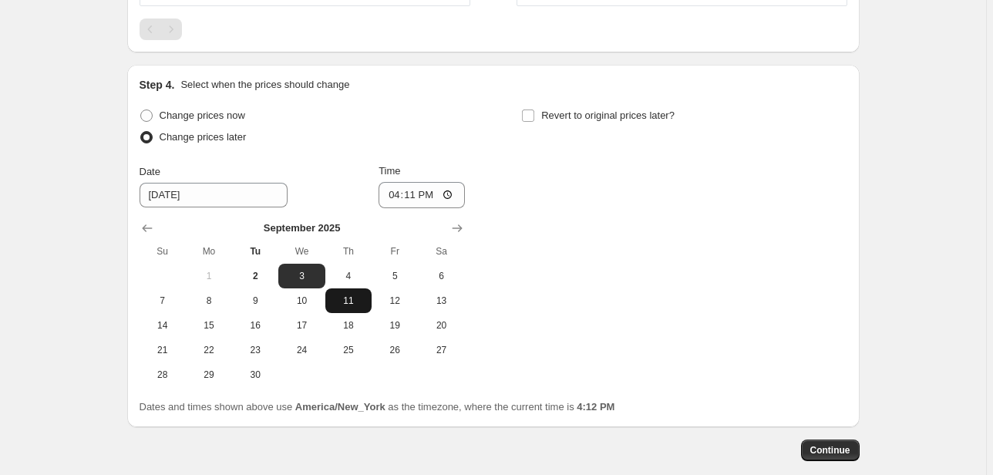
click at [345, 303] on span "11" at bounding box center [348, 300] width 34 height 12
type input "[DATE]"
click at [400, 192] on input "16:11" at bounding box center [421, 195] width 86 height 26
click at [400, 192] on input "23:59" at bounding box center [421, 195] width 86 height 26
type input "00:00"
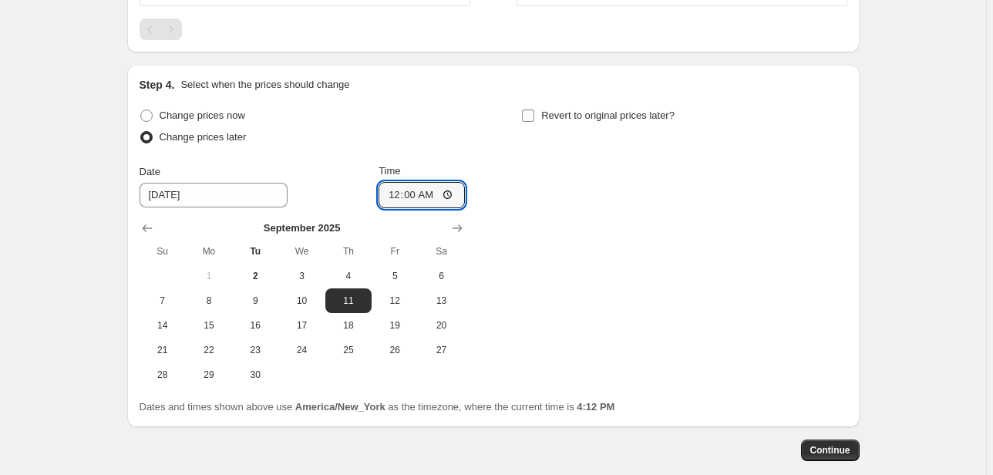
click at [570, 113] on span "Revert to original prices later?" at bounding box center [607, 115] width 133 height 12
click at [534, 113] on input "Revert to original prices later?" at bounding box center [528, 115] width 12 height 12
checkbox input "true"
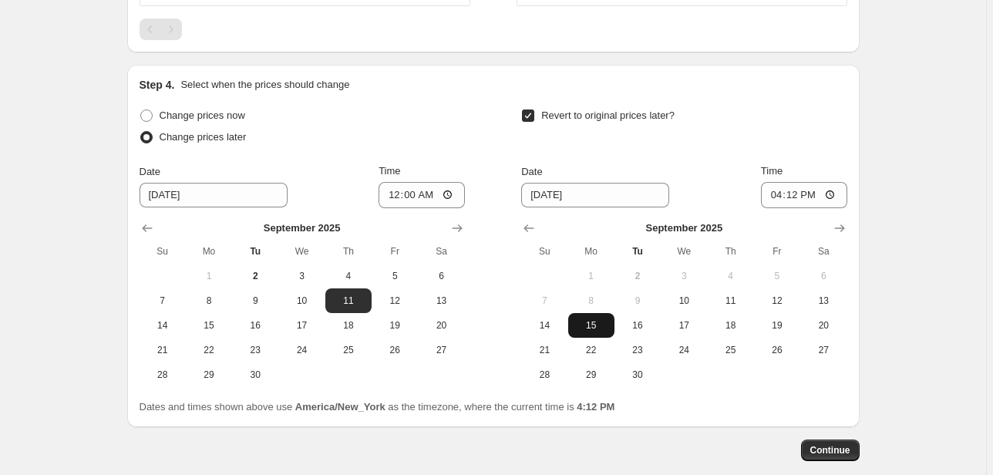
drag, startPoint x: 549, startPoint y: 348, endPoint x: 614, endPoint y: 325, distance: 68.8
click at [549, 348] on span "21" at bounding box center [544, 350] width 34 height 12
type input "[DATE]"
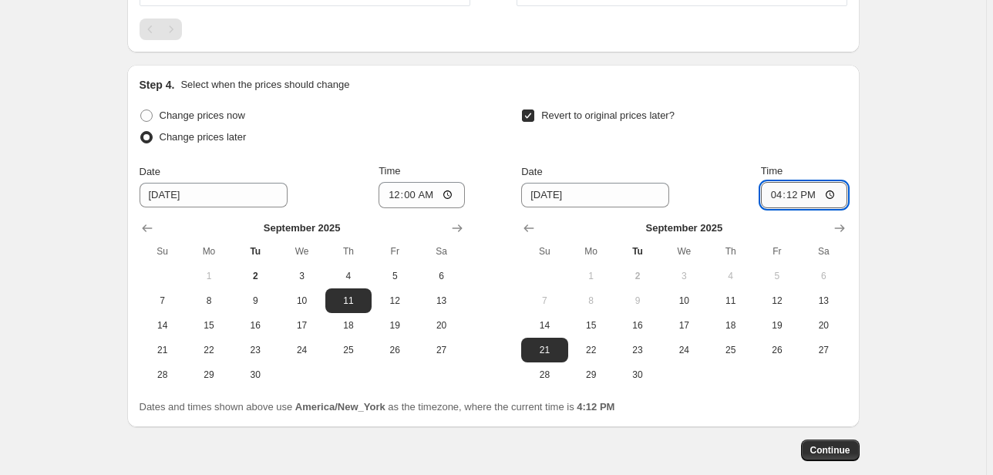
click at [783, 192] on input "16:12" at bounding box center [804, 195] width 86 height 26
click at [784, 191] on input "15:12" at bounding box center [804, 195] width 86 height 26
click at [768, 193] on input "15:12" at bounding box center [804, 195] width 86 height 26
click at [778, 193] on input "15:12" at bounding box center [804, 195] width 86 height 26
type input "23:59"
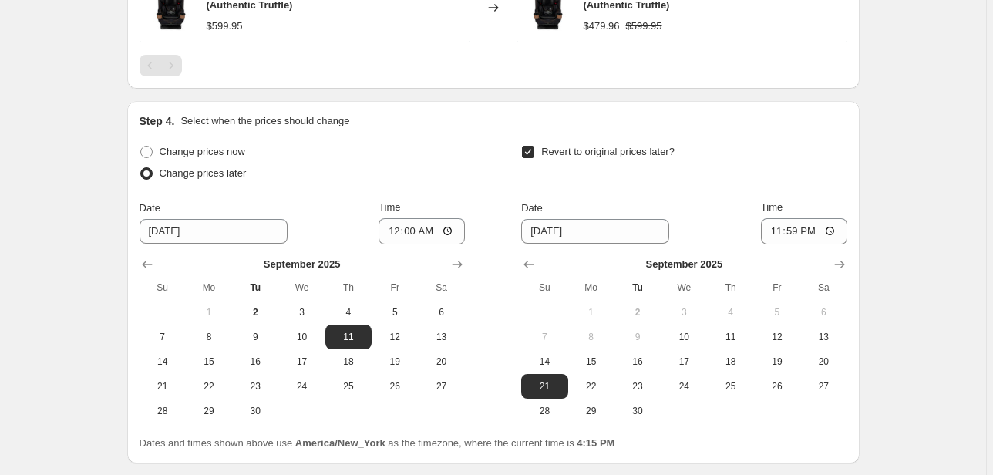
scroll to position [1324, 0]
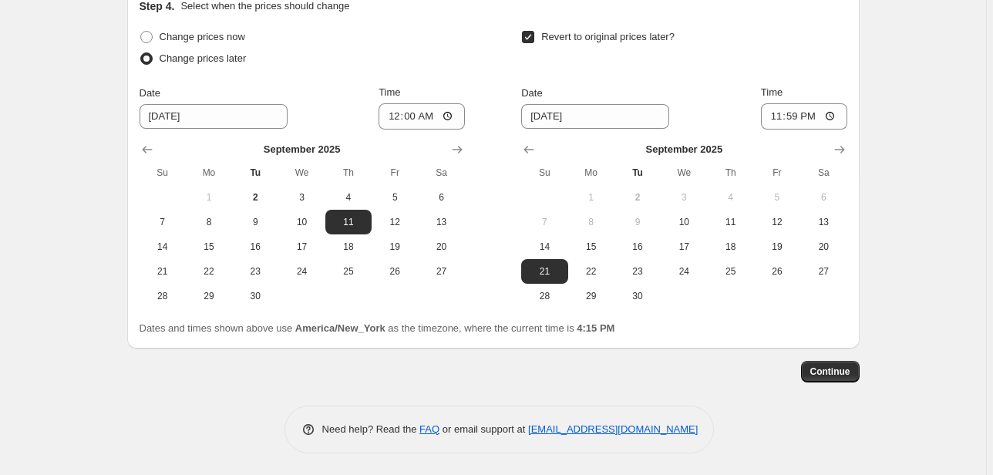
click at [835, 368] on span "Continue" at bounding box center [830, 371] width 40 height 12
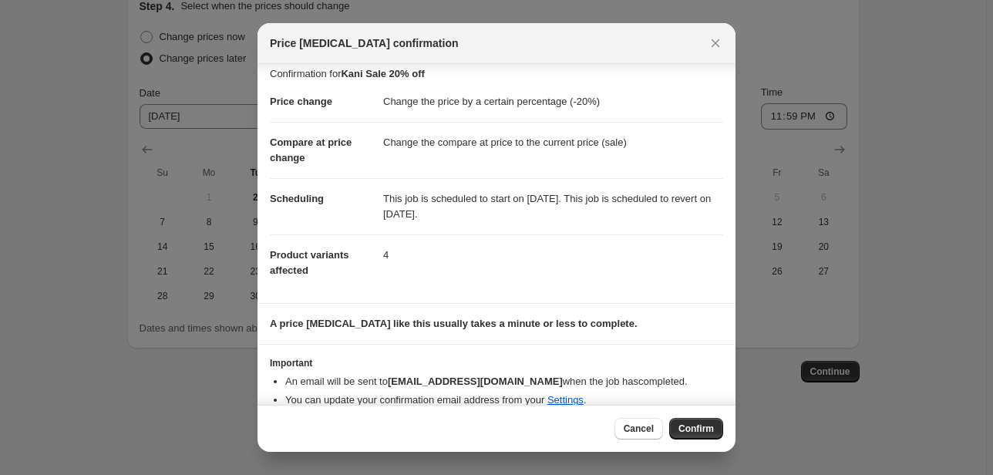
scroll to position [28, 0]
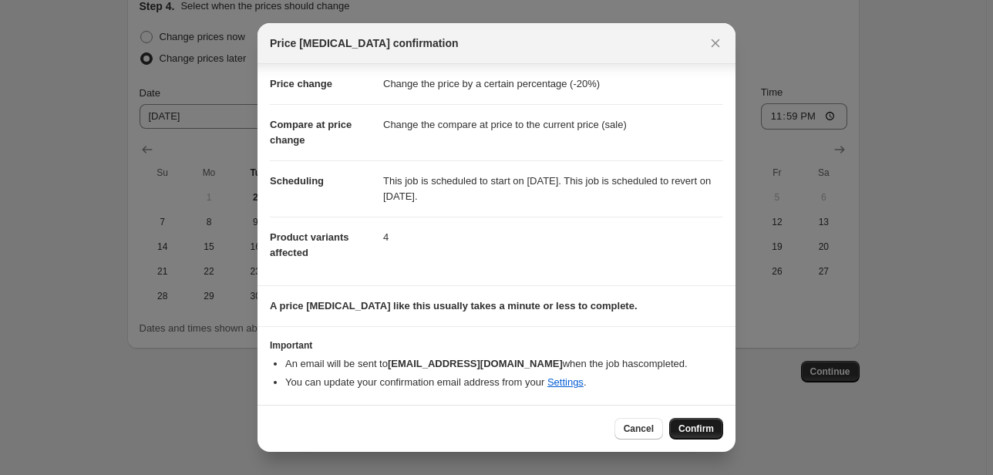
click at [676, 429] on button "Confirm" at bounding box center [696, 429] width 54 height 22
